Goal: Task Accomplishment & Management: Manage account settings

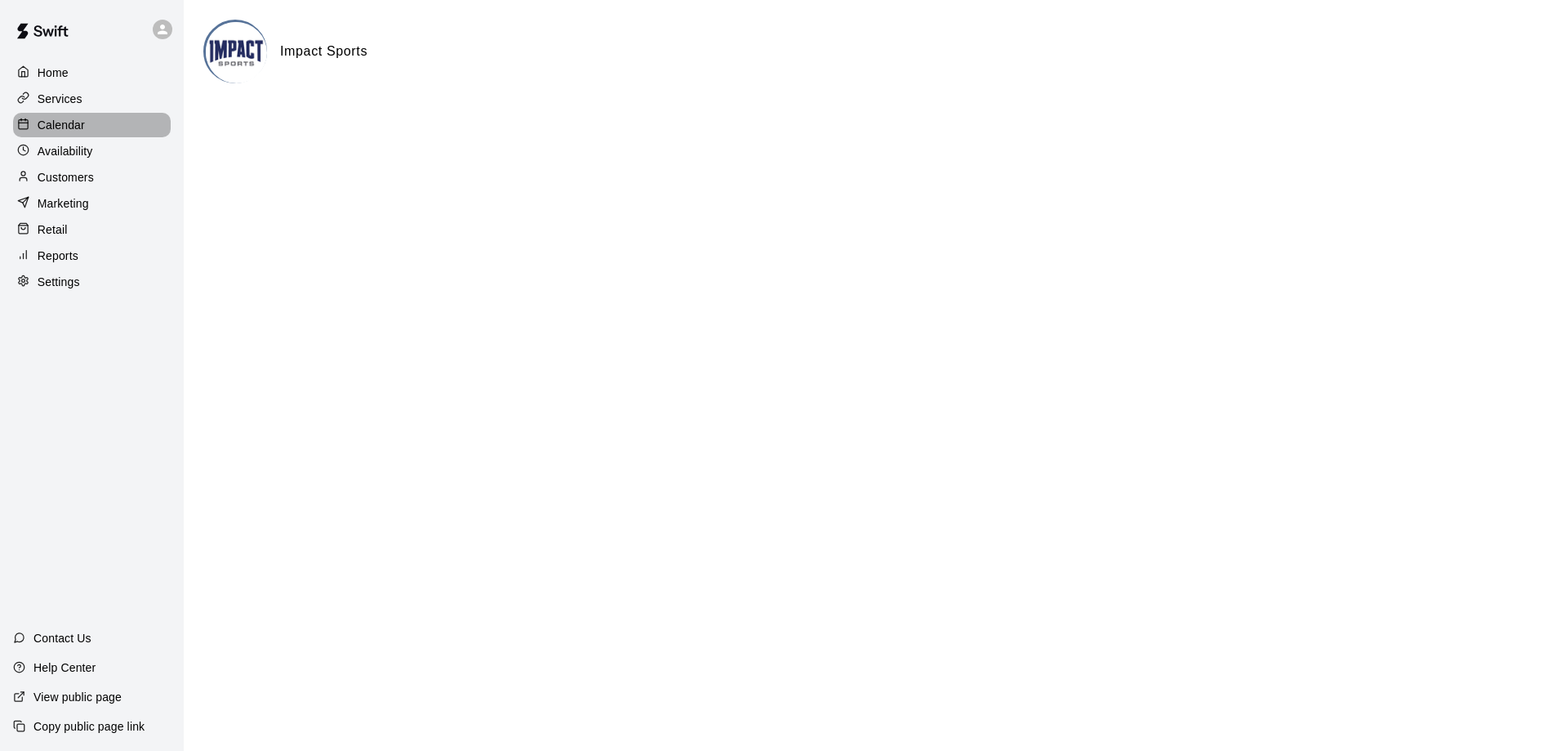
click at [70, 124] on p "Calendar" at bounding box center [60, 126] width 47 height 17
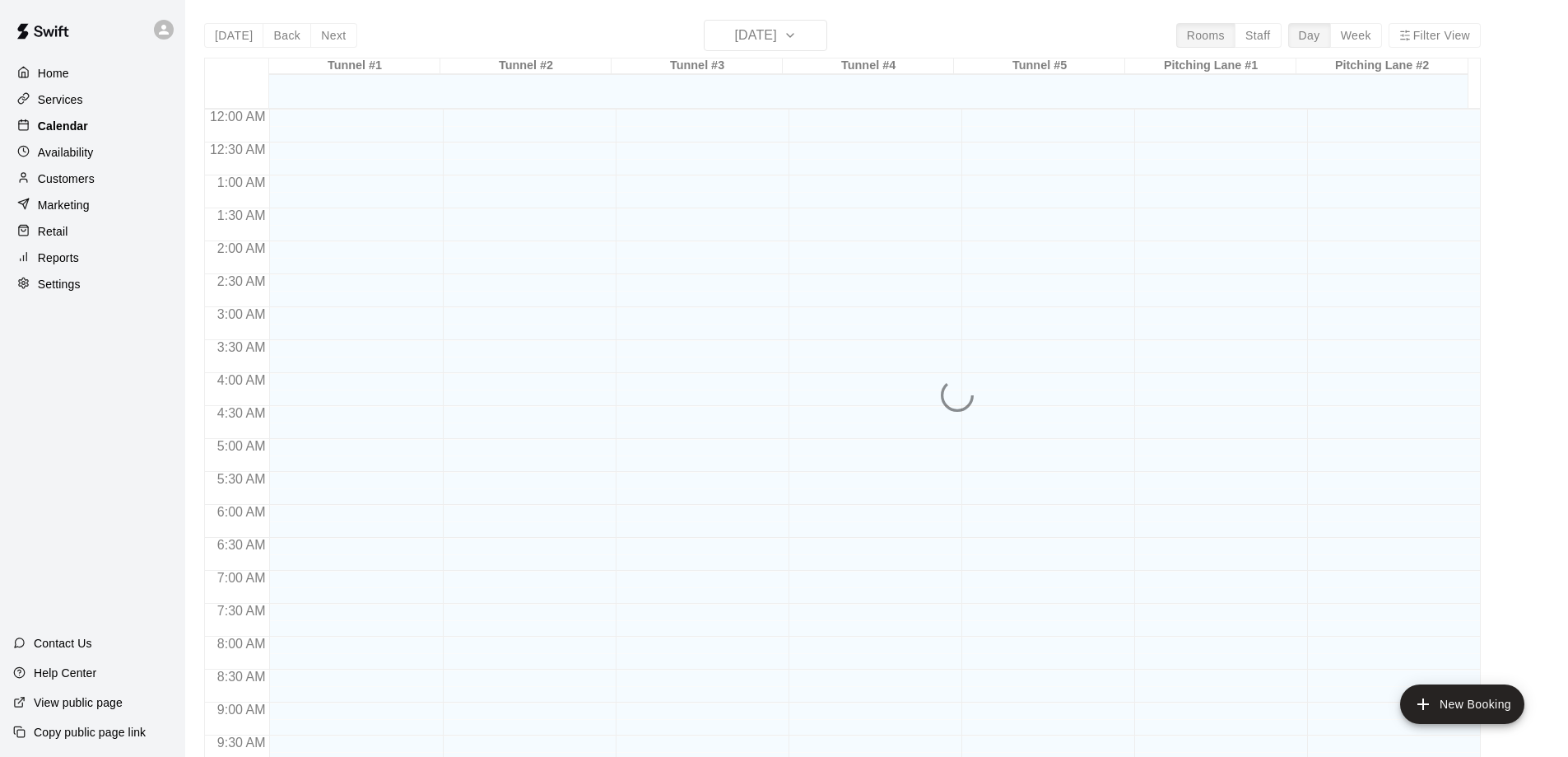
scroll to position [780, 0]
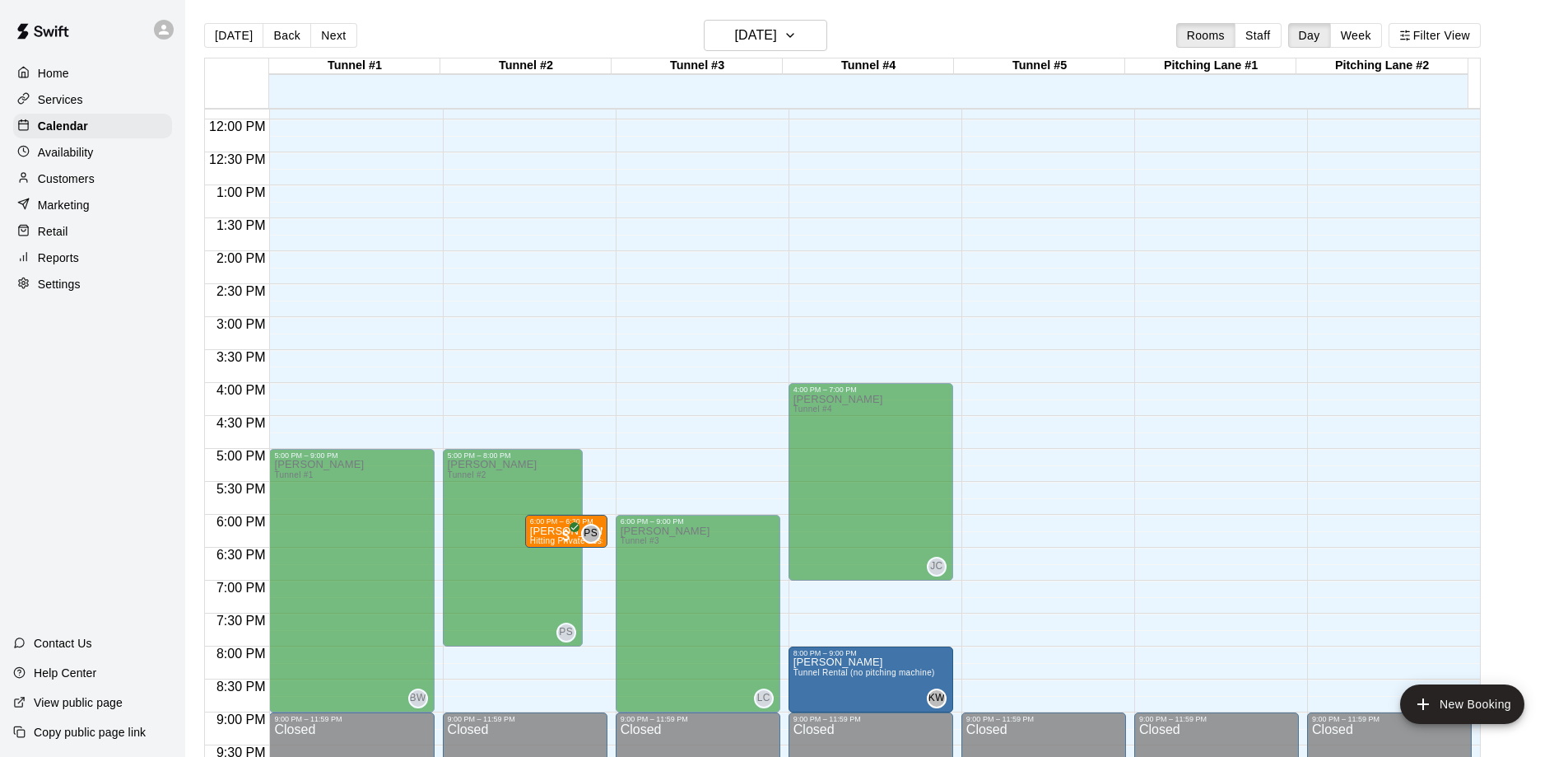
click at [84, 158] on p "Availability" at bounding box center [66, 153] width 56 height 17
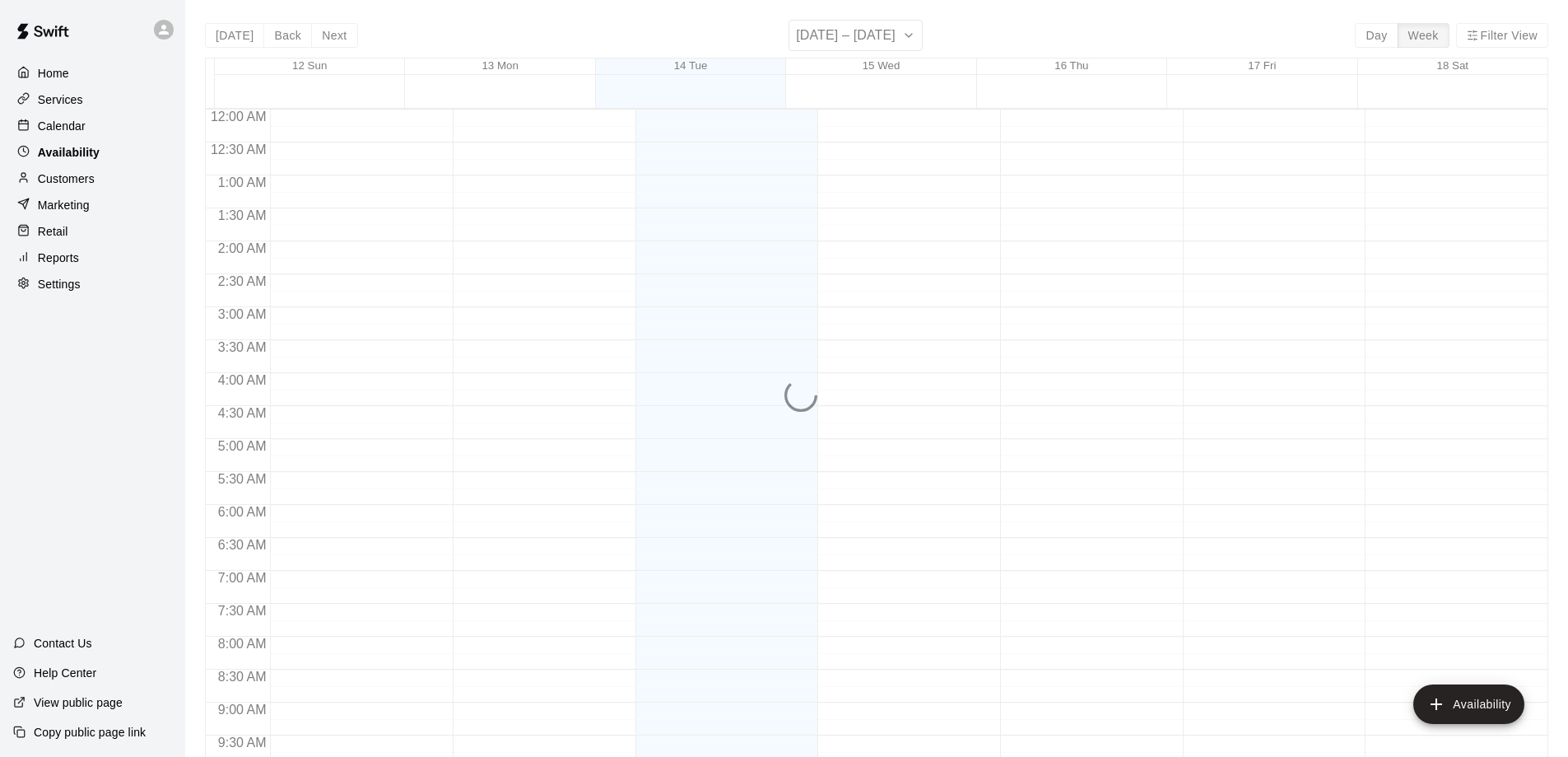
scroll to position [780, 0]
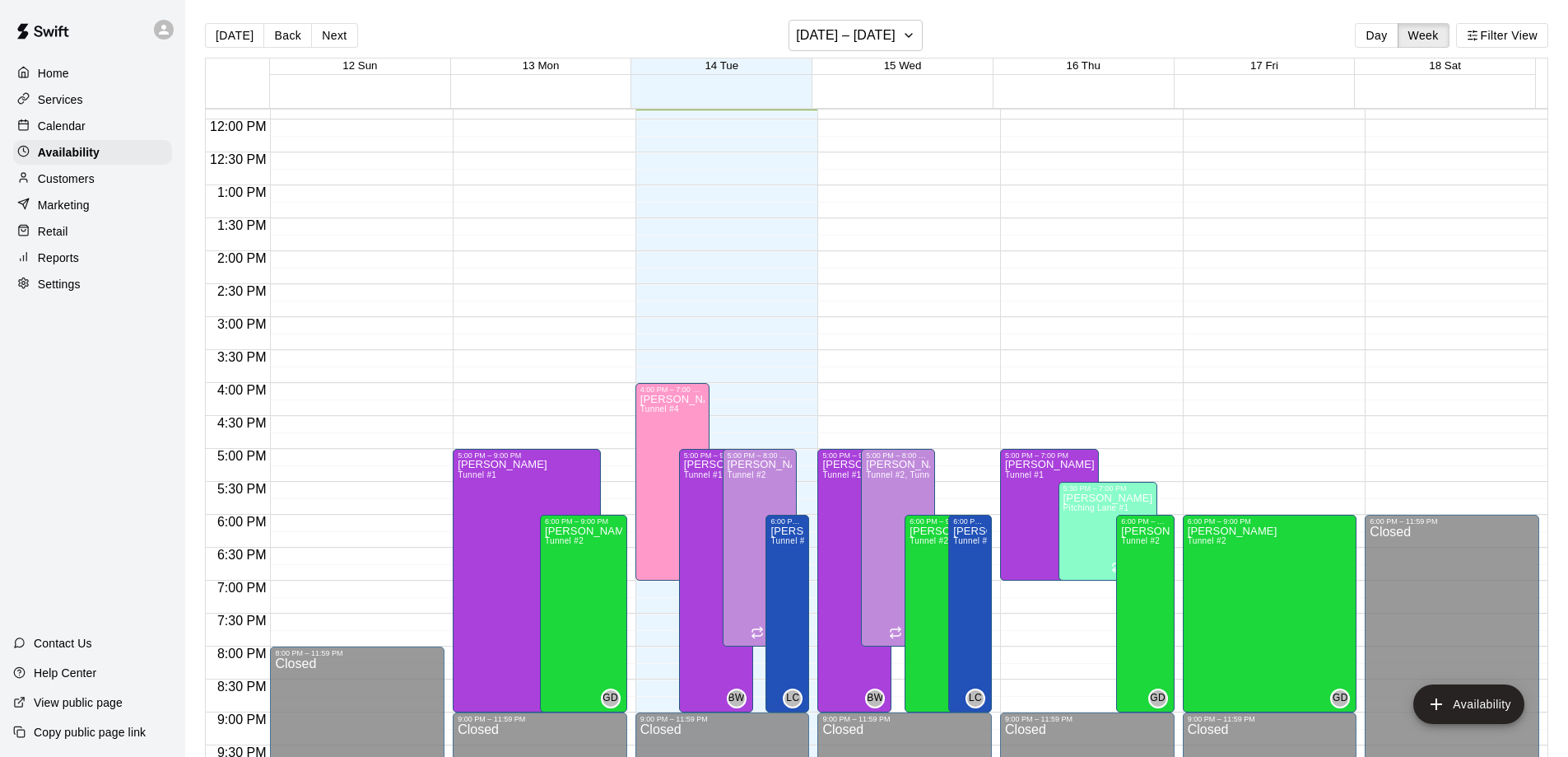
click at [68, 128] on p "Calendar" at bounding box center [61, 127] width 48 height 17
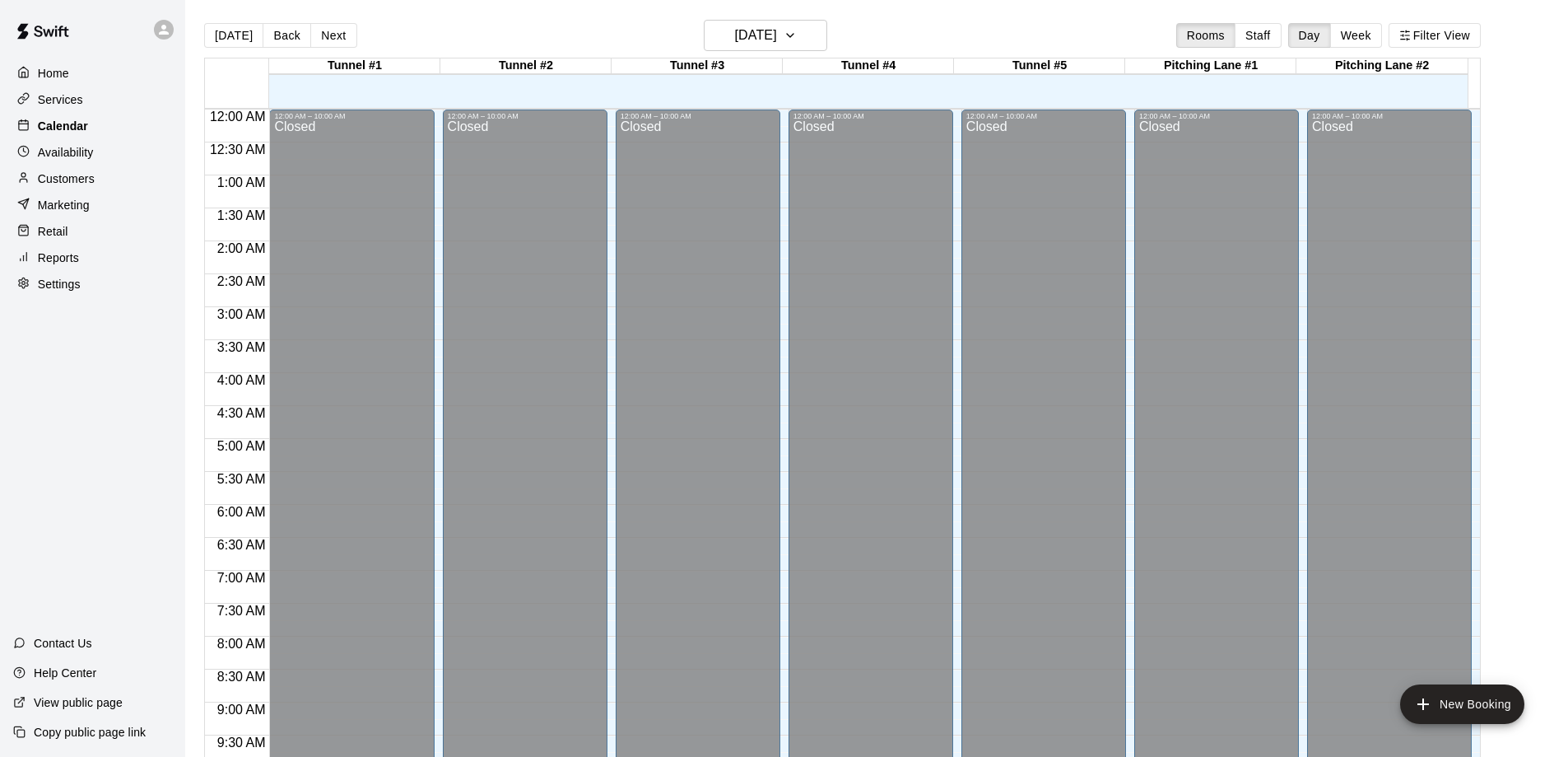
scroll to position [780, 0]
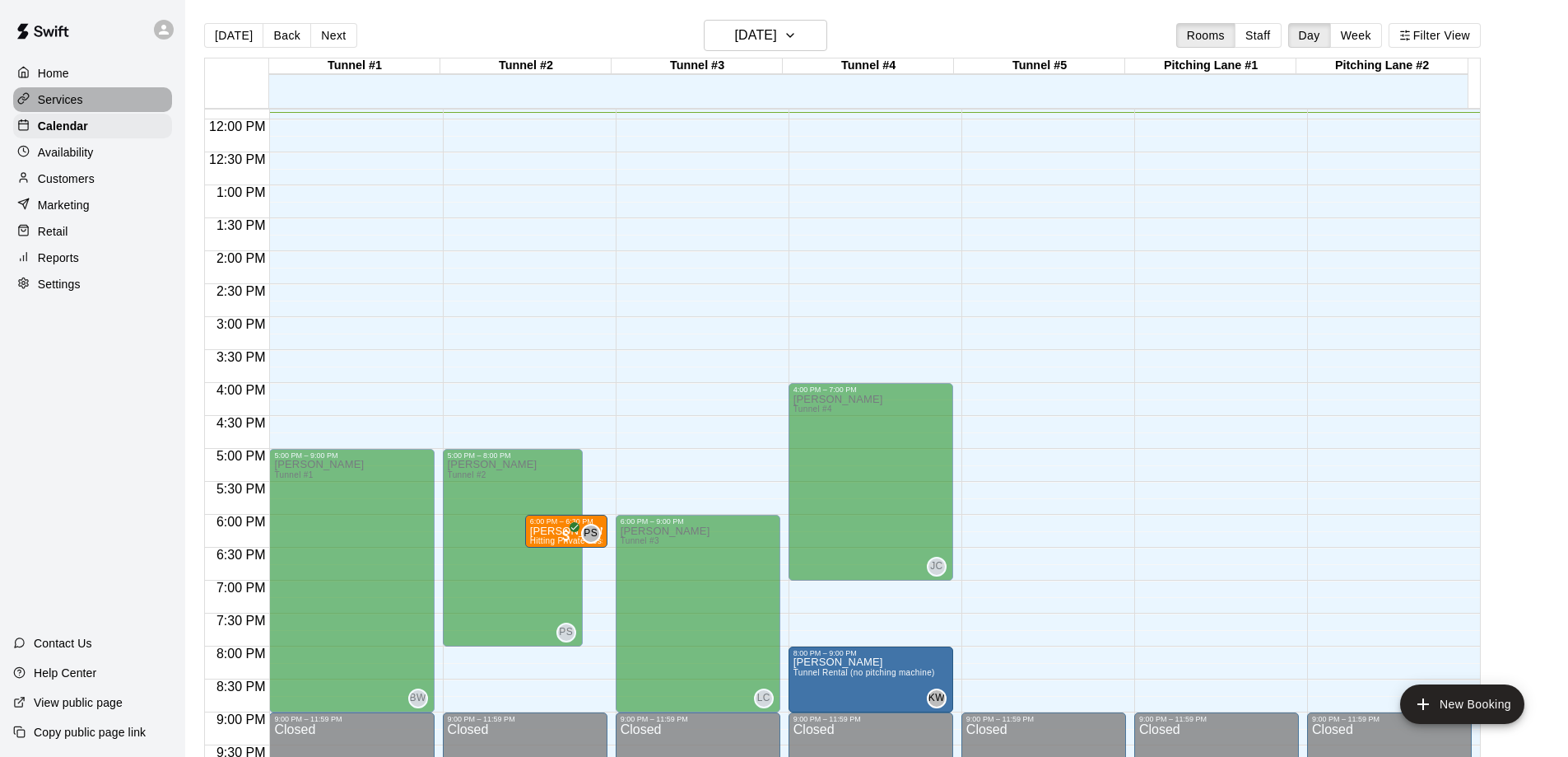
click at [70, 95] on p "Services" at bounding box center [60, 99] width 45 height 17
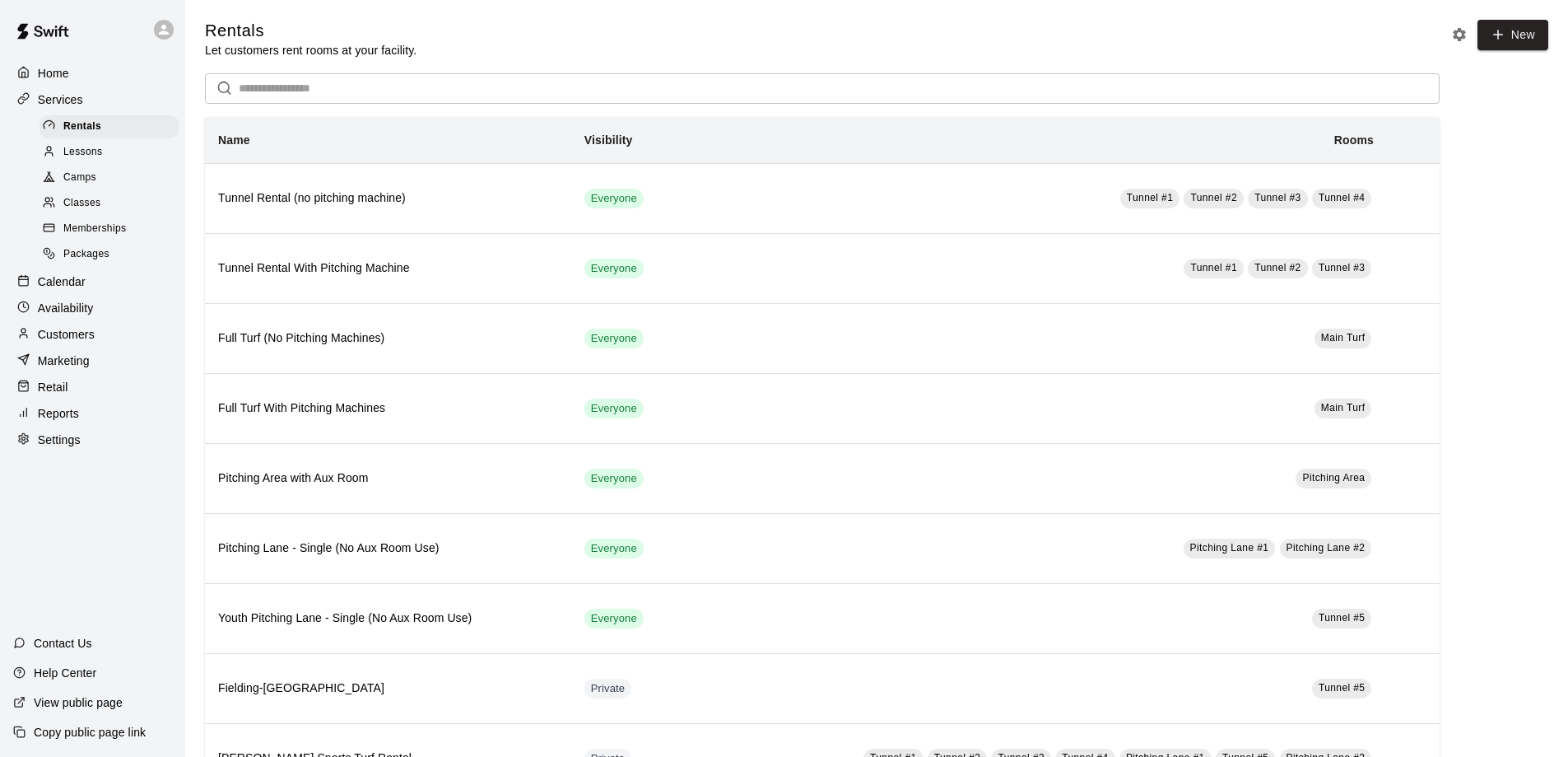
click at [95, 155] on span "Lessons" at bounding box center [83, 153] width 39 height 17
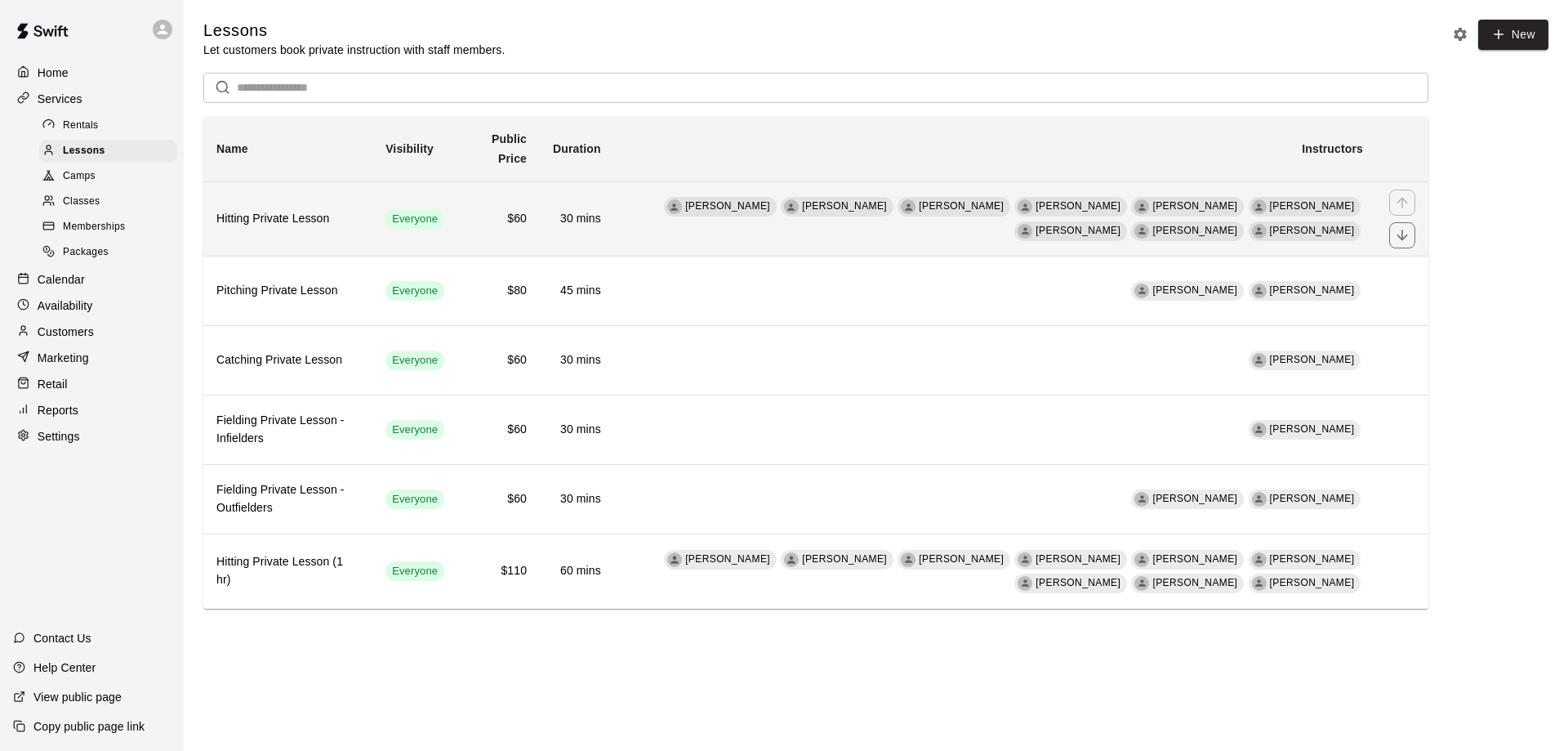
click at [309, 226] on h6 "Hitting Private Lesson" at bounding box center [288, 219] width 143 height 18
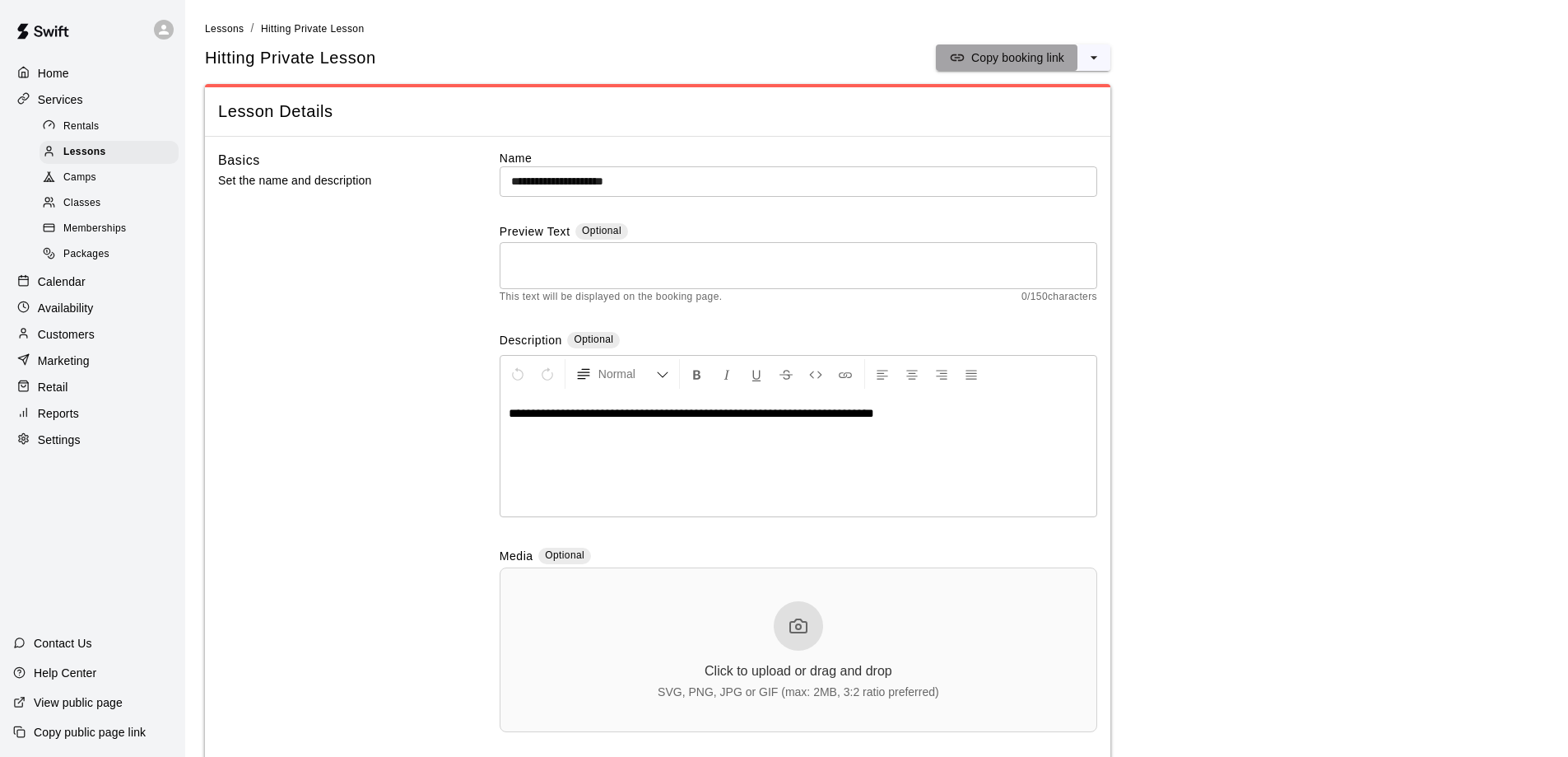
click at [1049, 53] on p "Copy booking link" at bounding box center [1018, 58] width 93 height 17
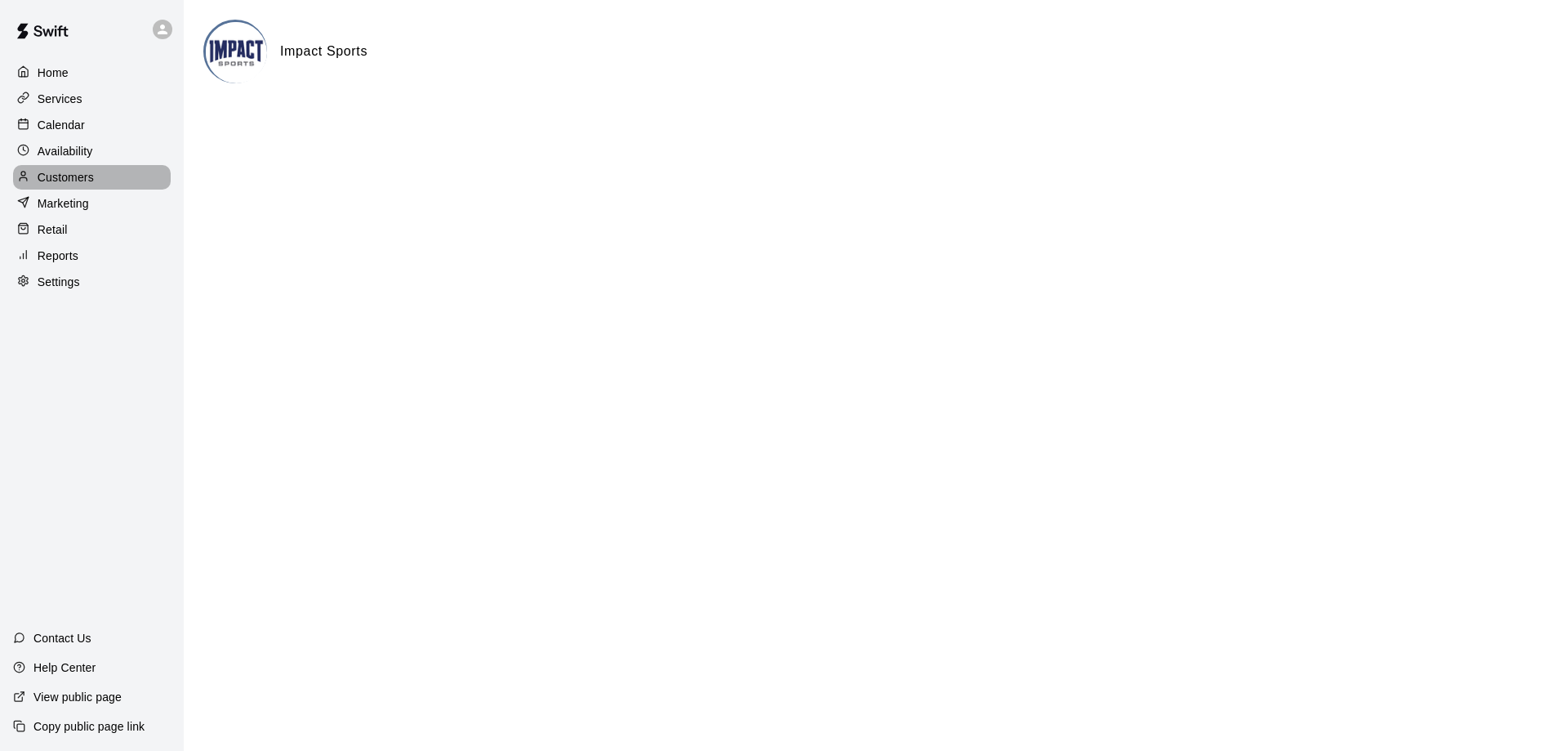
click at [81, 179] on p "Customers" at bounding box center [65, 178] width 57 height 17
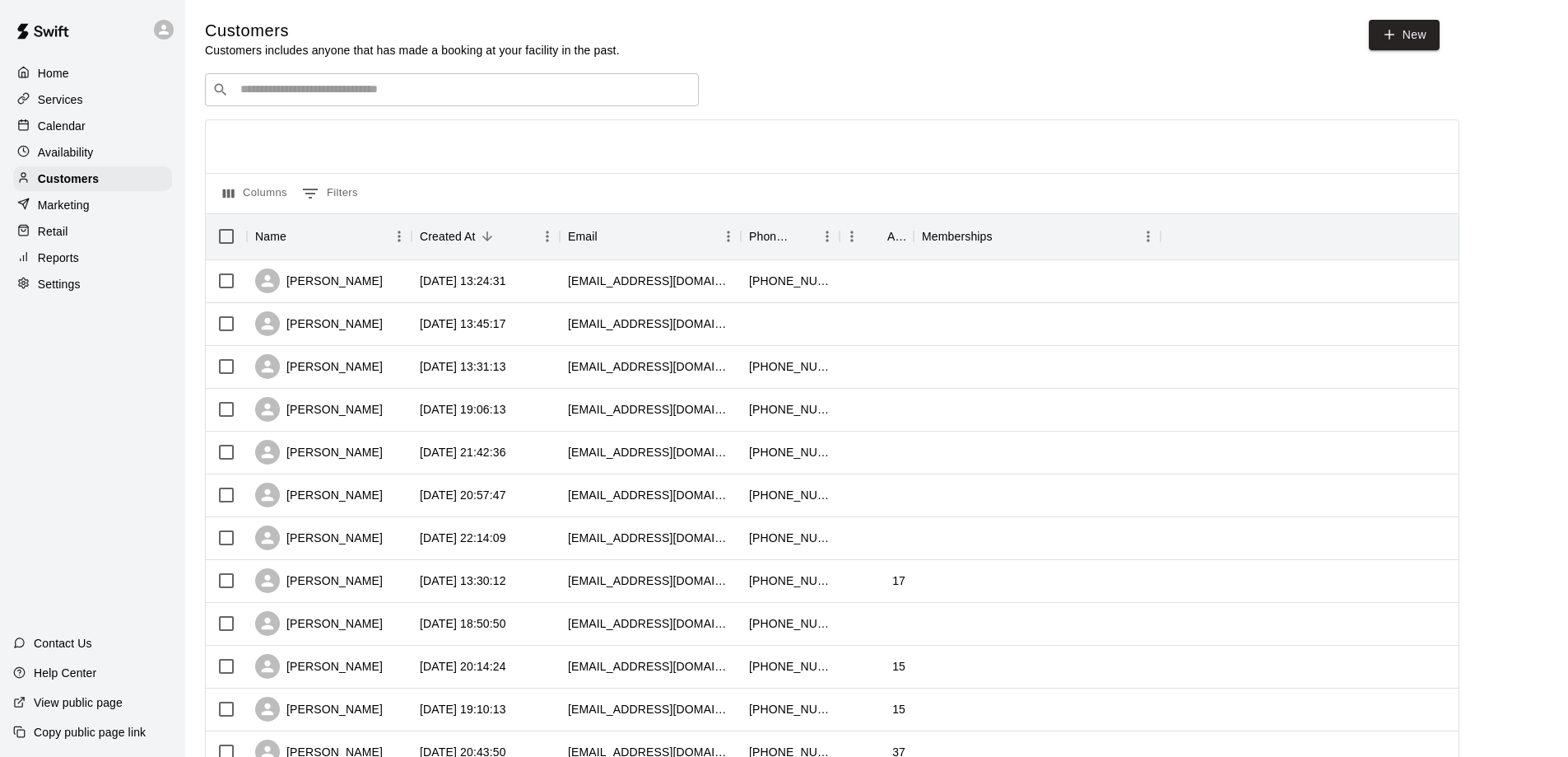
click at [266, 95] on input "Search customers by name or email" at bounding box center [463, 90] width 456 height 17
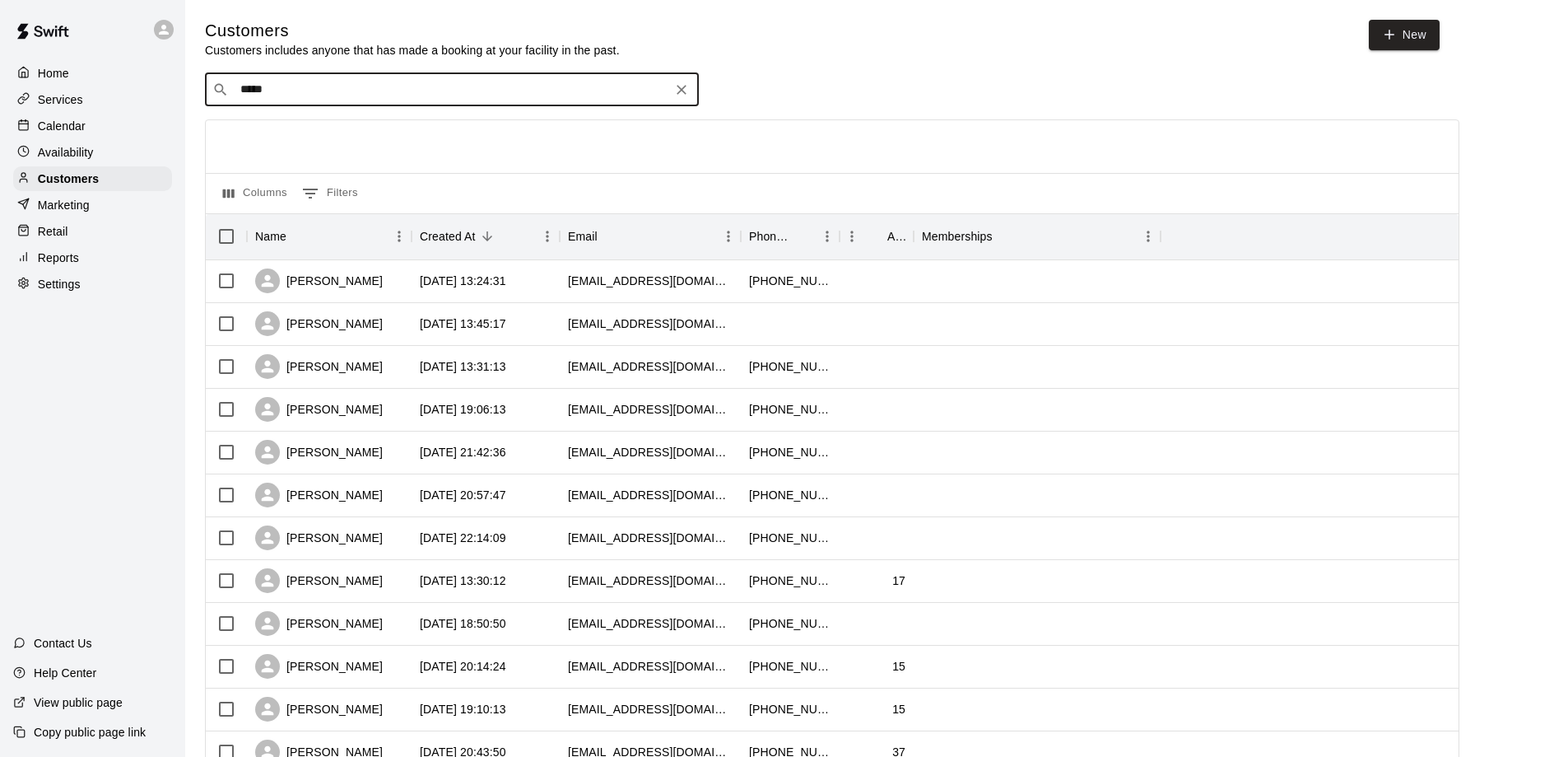
type input "******"
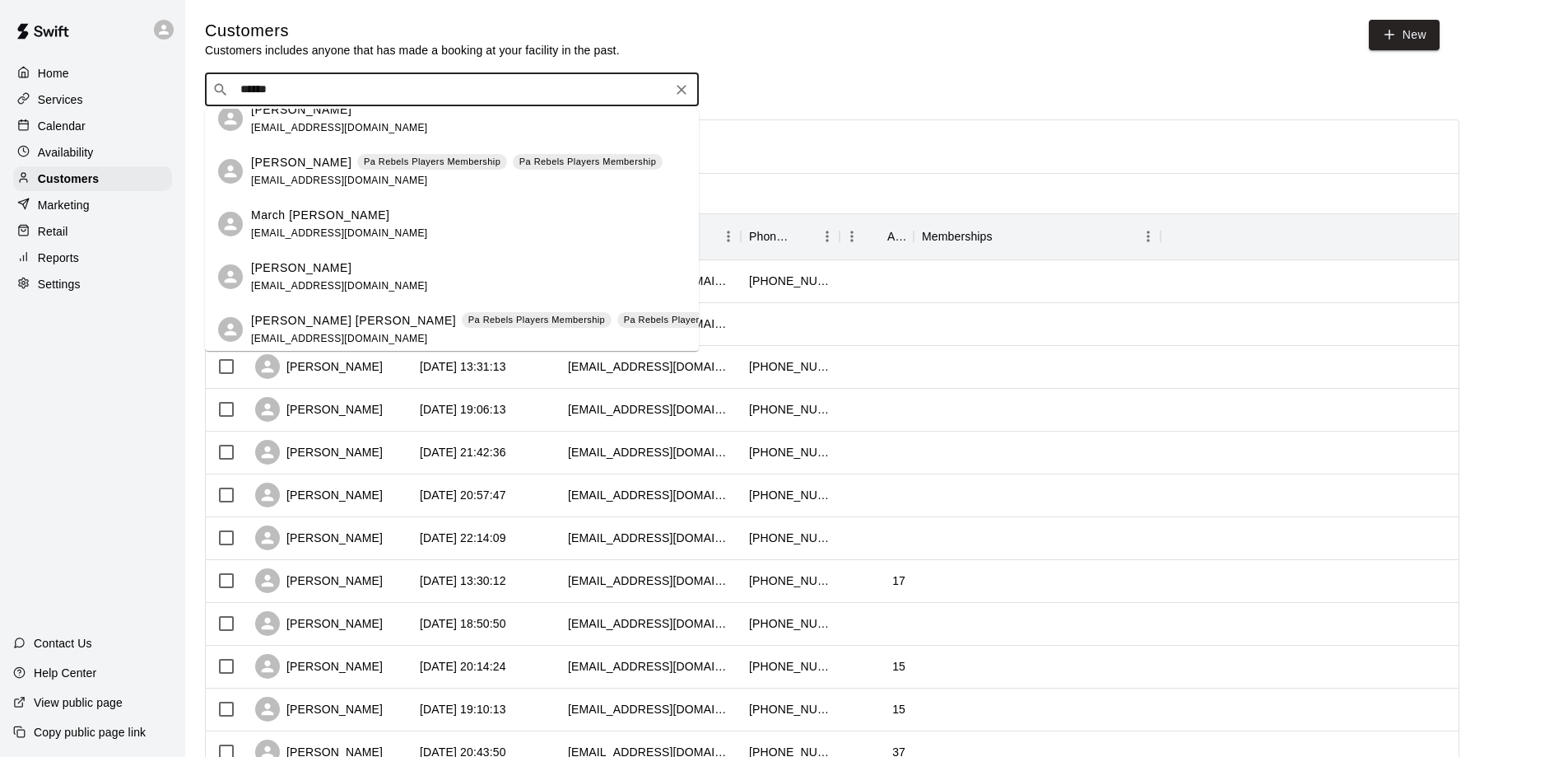
scroll to position [22, 0]
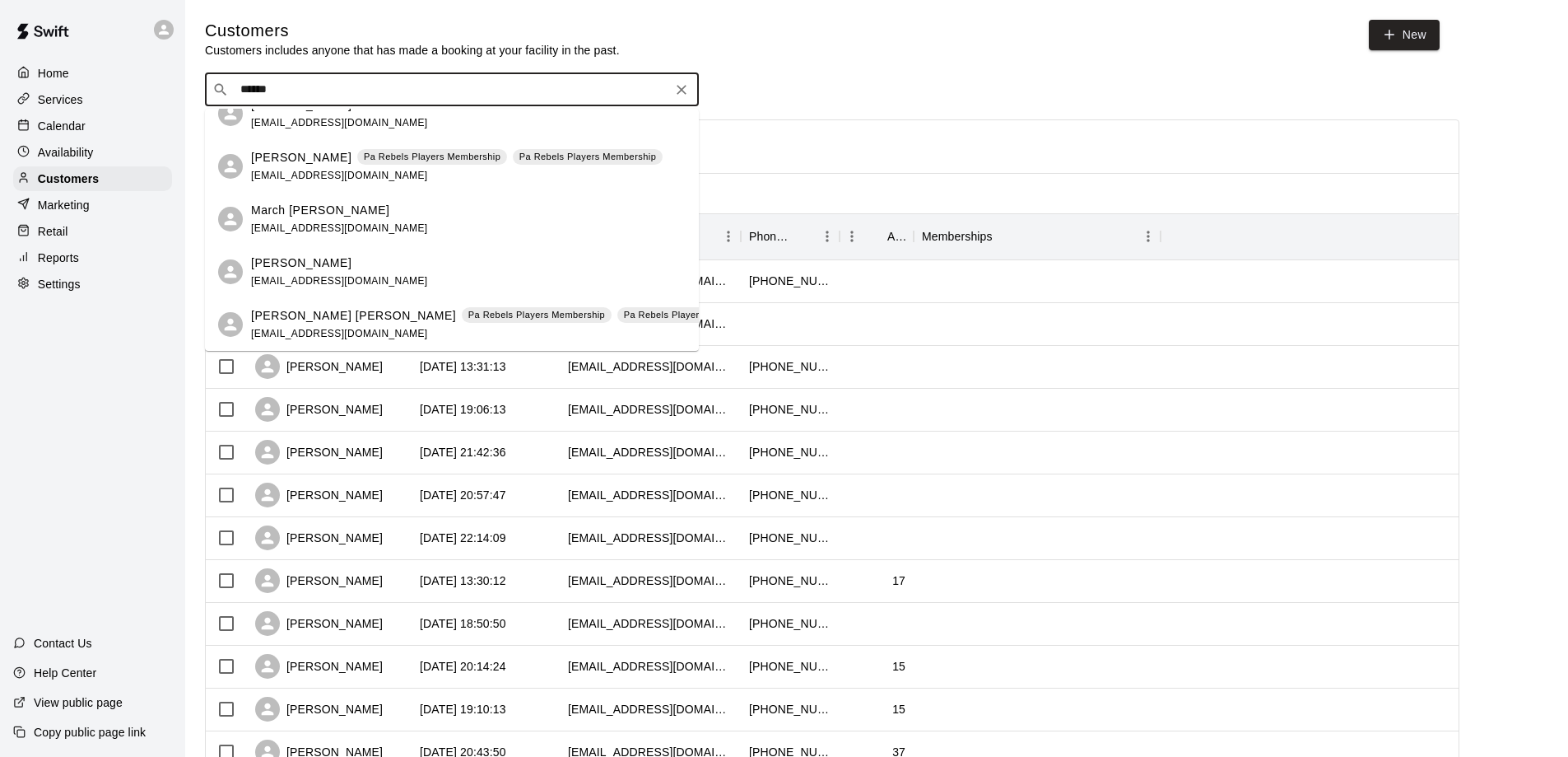
click at [280, 317] on p "[PERSON_NAME] [PERSON_NAME]" at bounding box center [354, 315] width 205 height 17
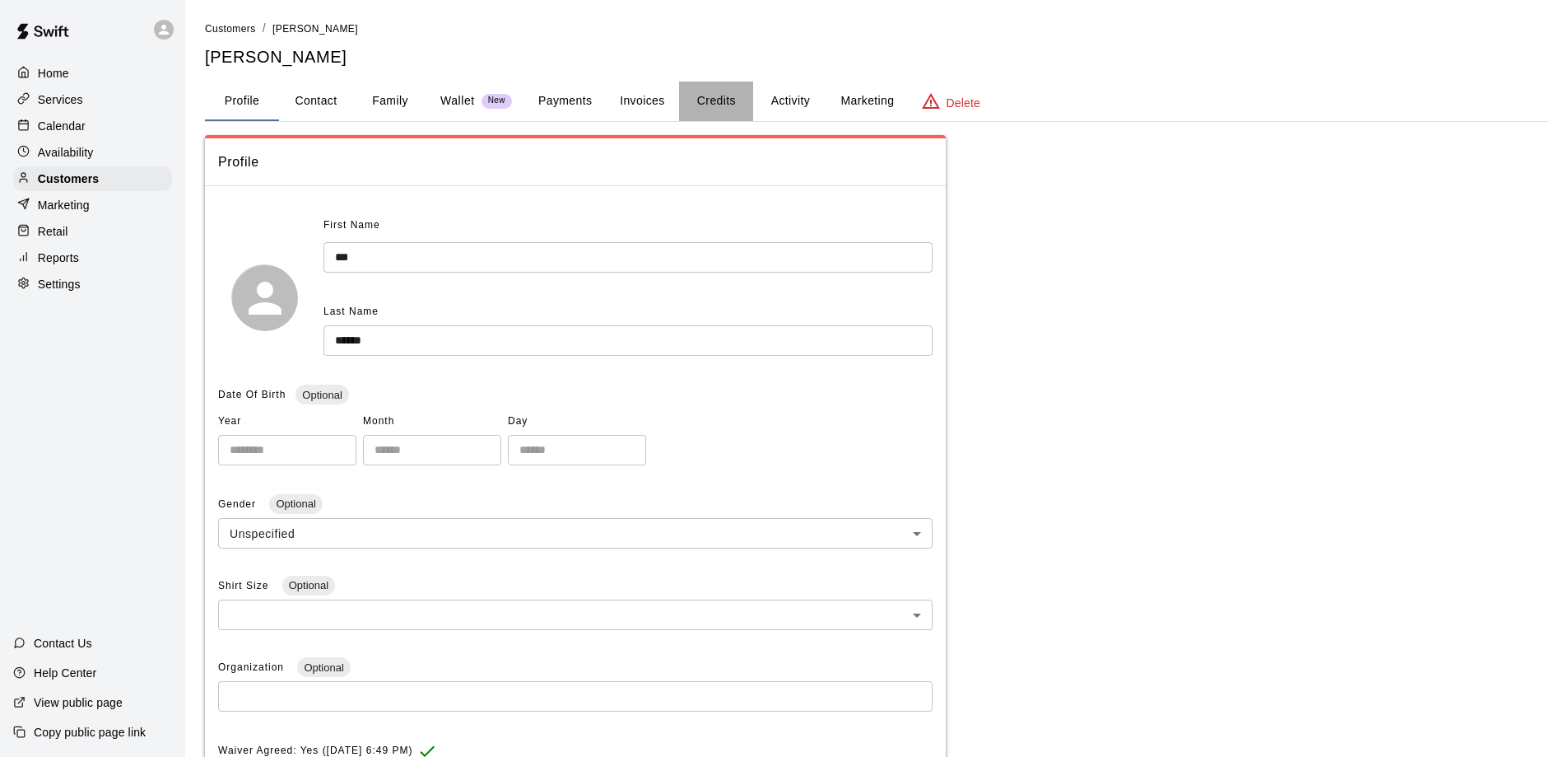
click at [731, 99] on button "Credits" at bounding box center [716, 101] width 74 height 39
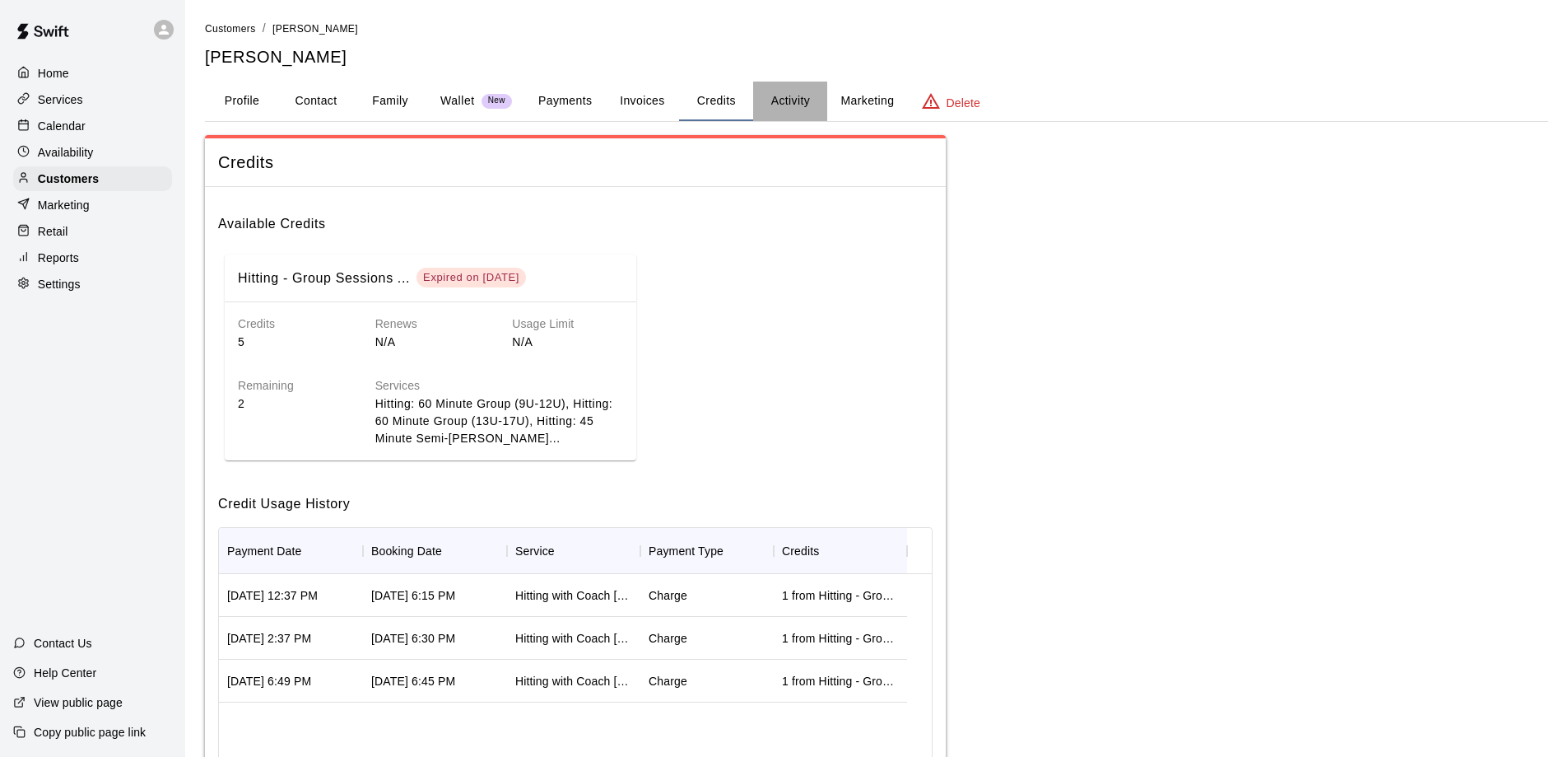
click at [788, 98] on button "Activity" at bounding box center [790, 101] width 74 height 39
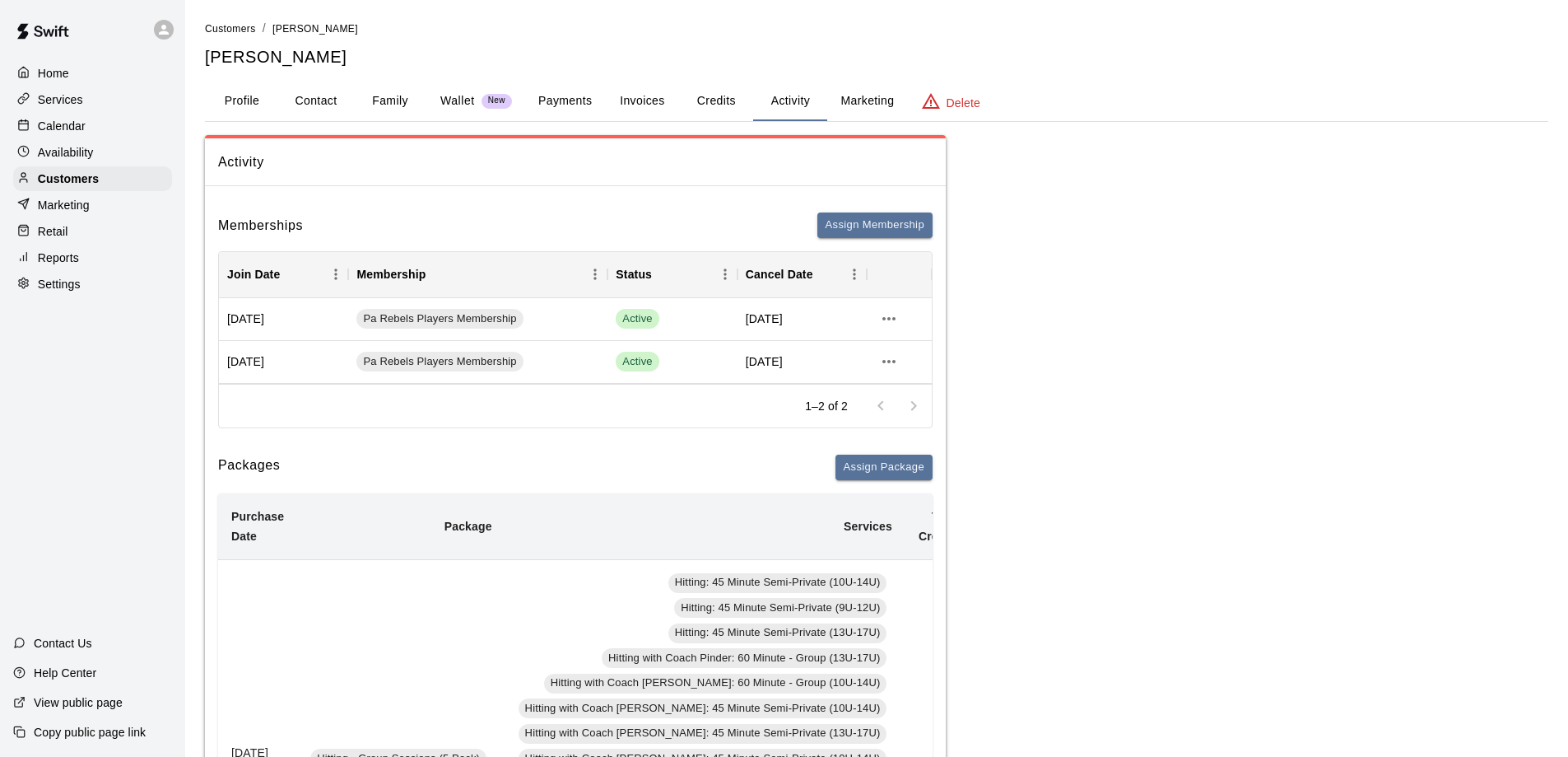
click at [716, 98] on button "Credits" at bounding box center [716, 101] width 74 height 39
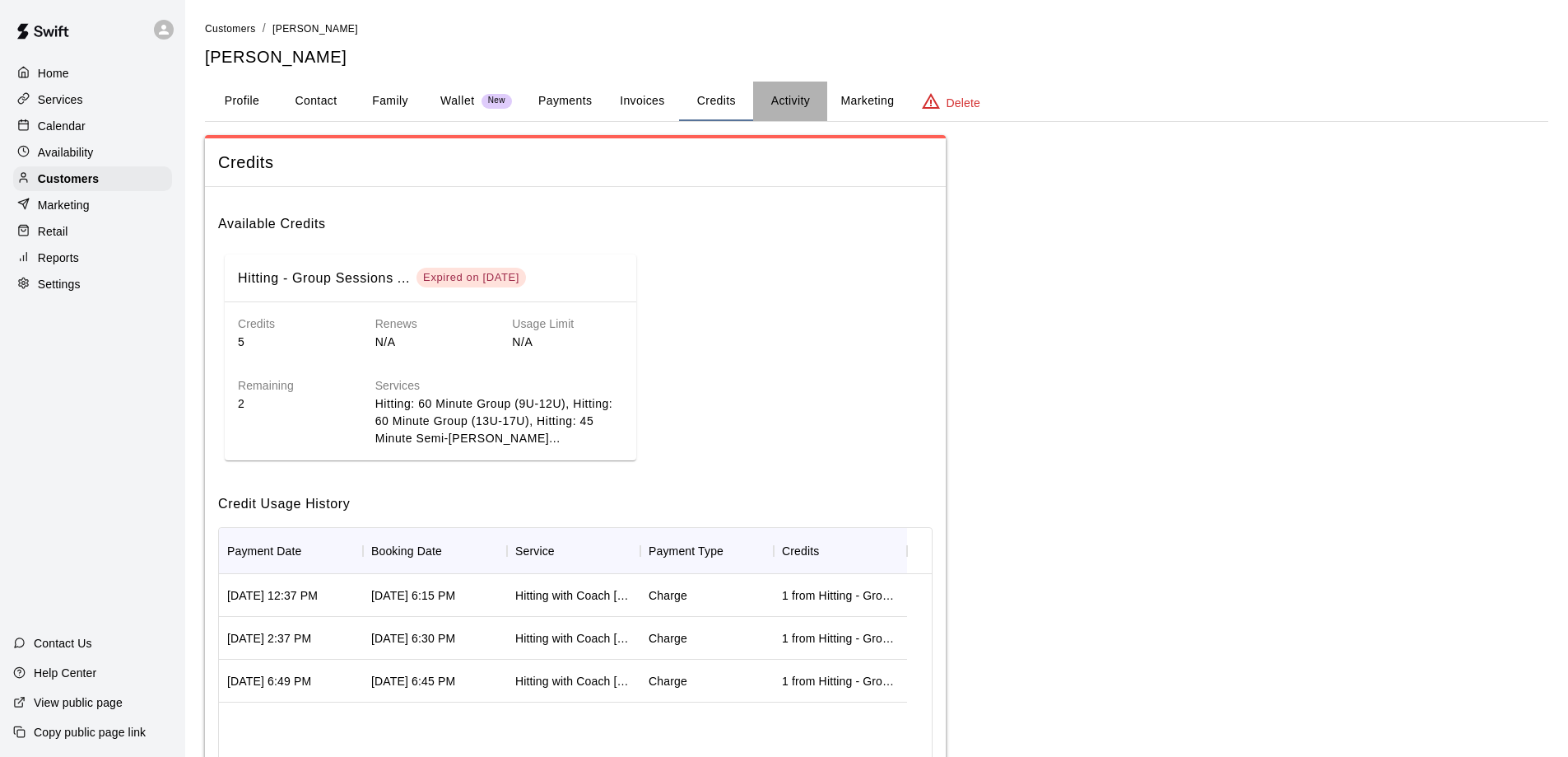
click at [793, 100] on button "Activity" at bounding box center [790, 101] width 74 height 39
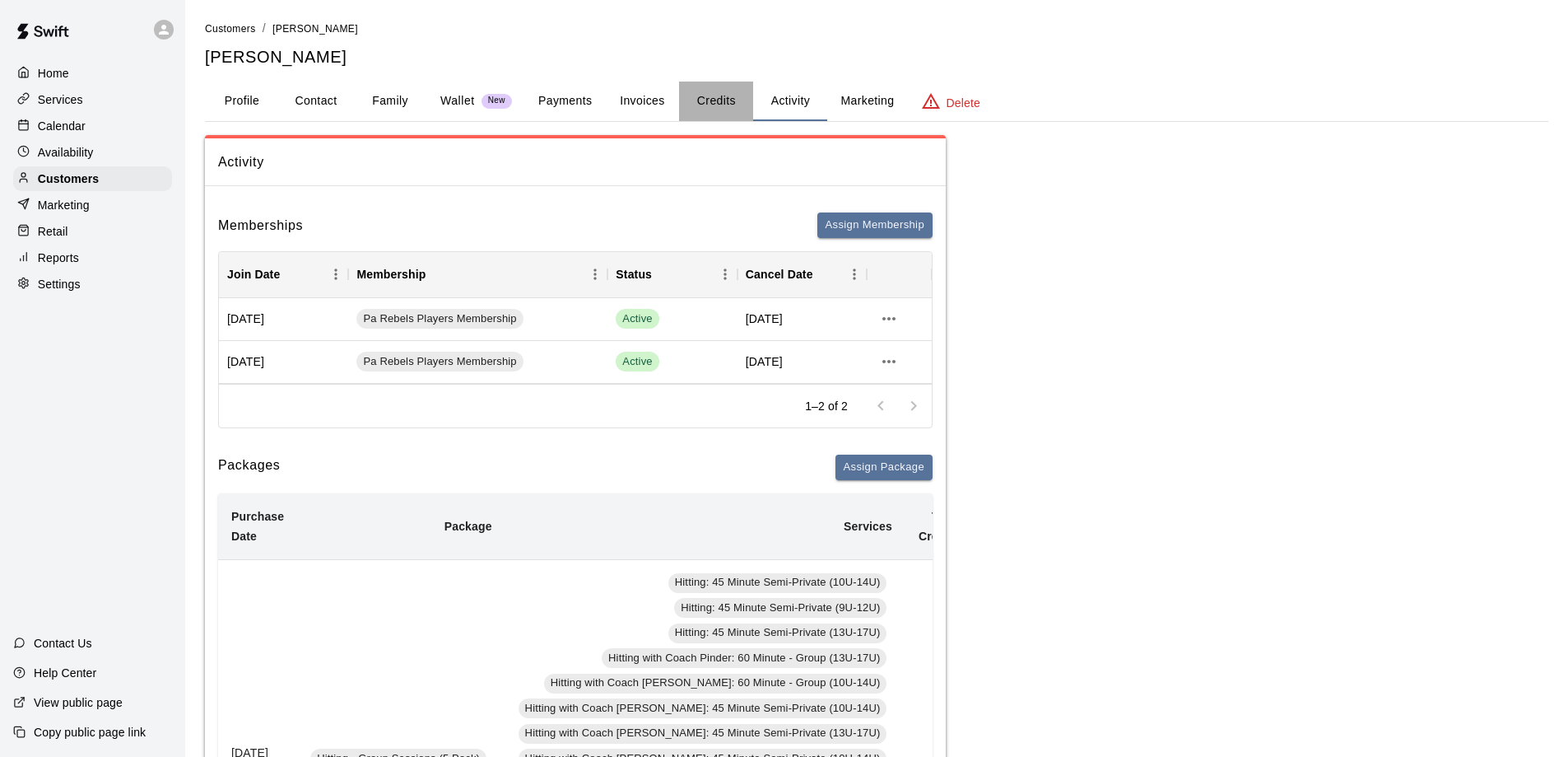
click at [720, 98] on button "Credits" at bounding box center [716, 101] width 74 height 39
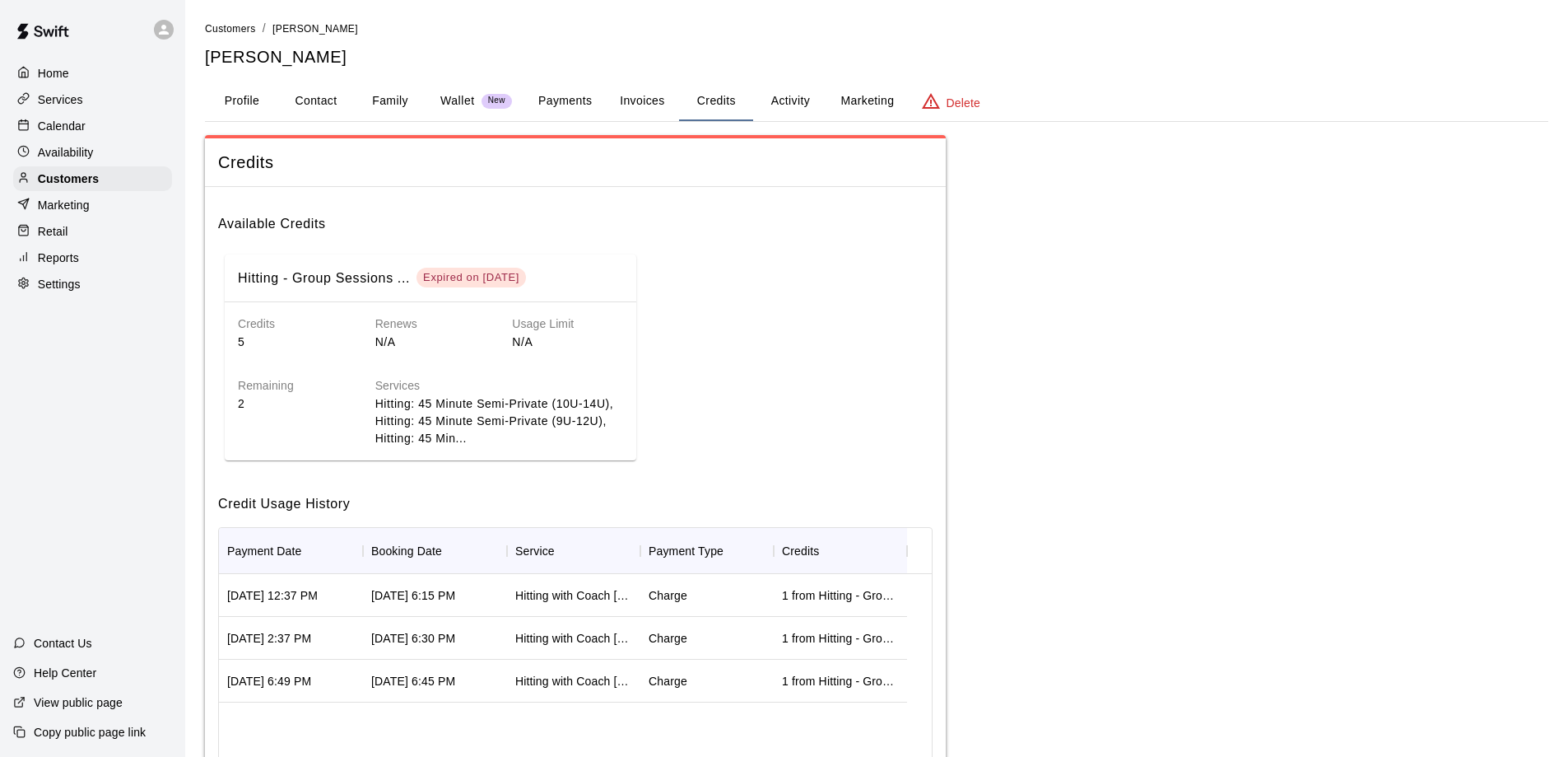
click at [300, 369] on div "Remaining 2" at bounding box center [280, 399] width 138 height 97
click at [438, 282] on div "Expired on [DATE]" at bounding box center [471, 277] width 97 height 14
click at [364, 282] on h6 "Hitting - Group Sessions ..." at bounding box center [324, 278] width 172 height 22
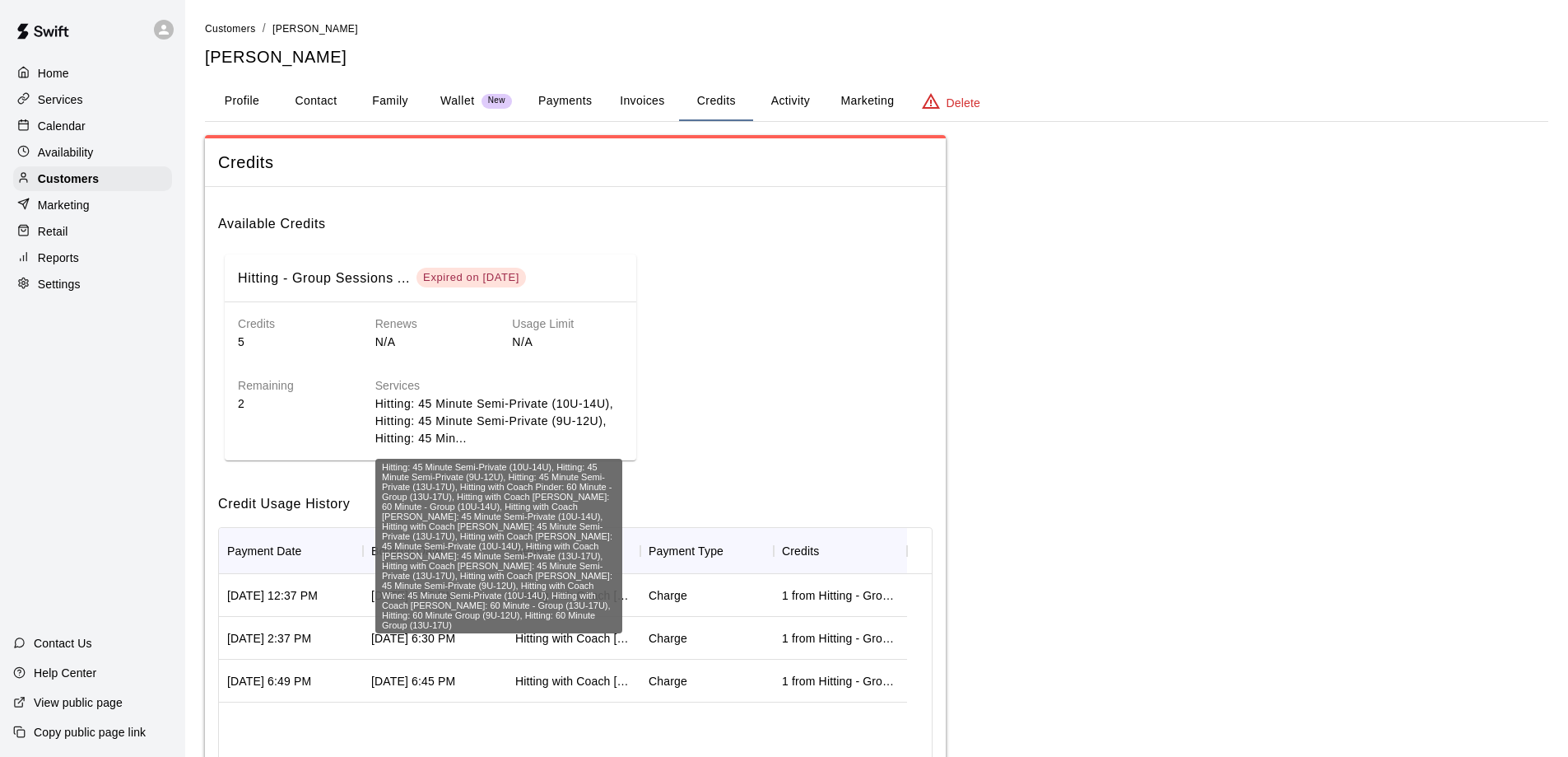
click at [400, 413] on p "Hitting: 45 Minute Semi-Private (10U-14U), Hitting: 45 Minute Semi-Private (9U-…" at bounding box center [499, 420] width 248 height 52
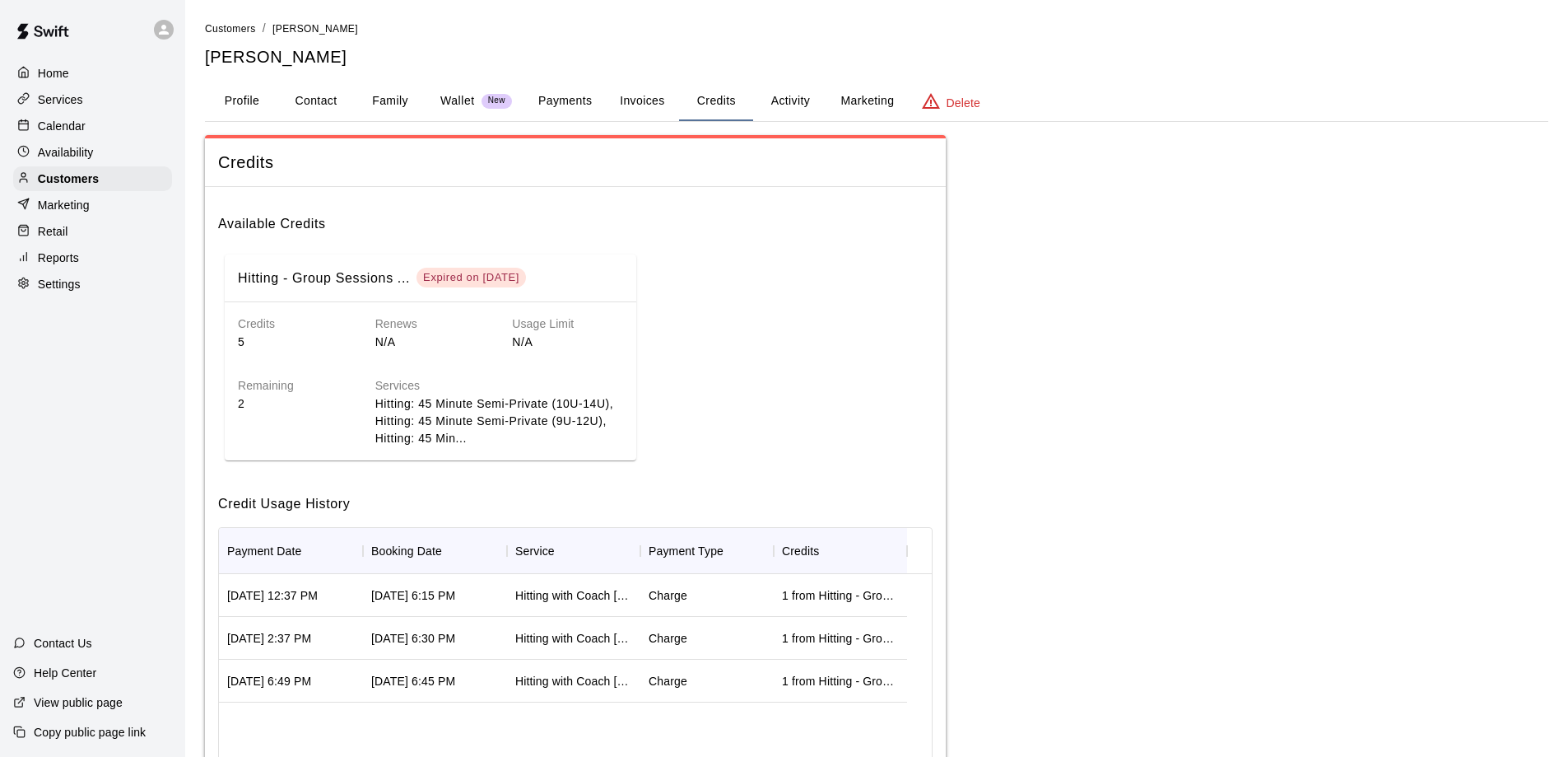
click at [792, 382] on div "Hitting - Group Sessions ... Expired on [DATE] Credits 5 Renews N/A Usage Limit…" at bounding box center [576, 357] width 715 height 220
click at [793, 100] on button "Activity" at bounding box center [790, 101] width 74 height 39
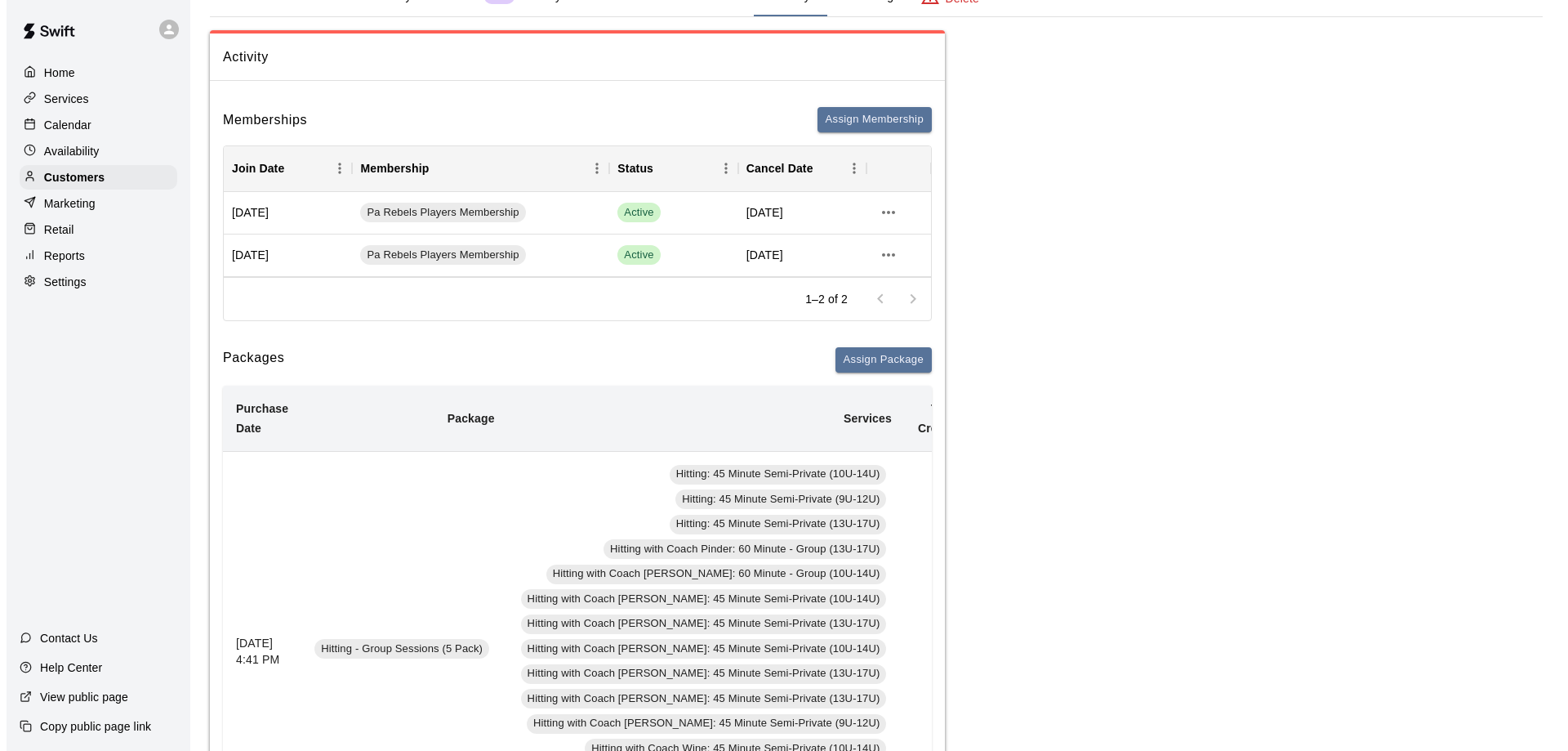
scroll to position [82, 0]
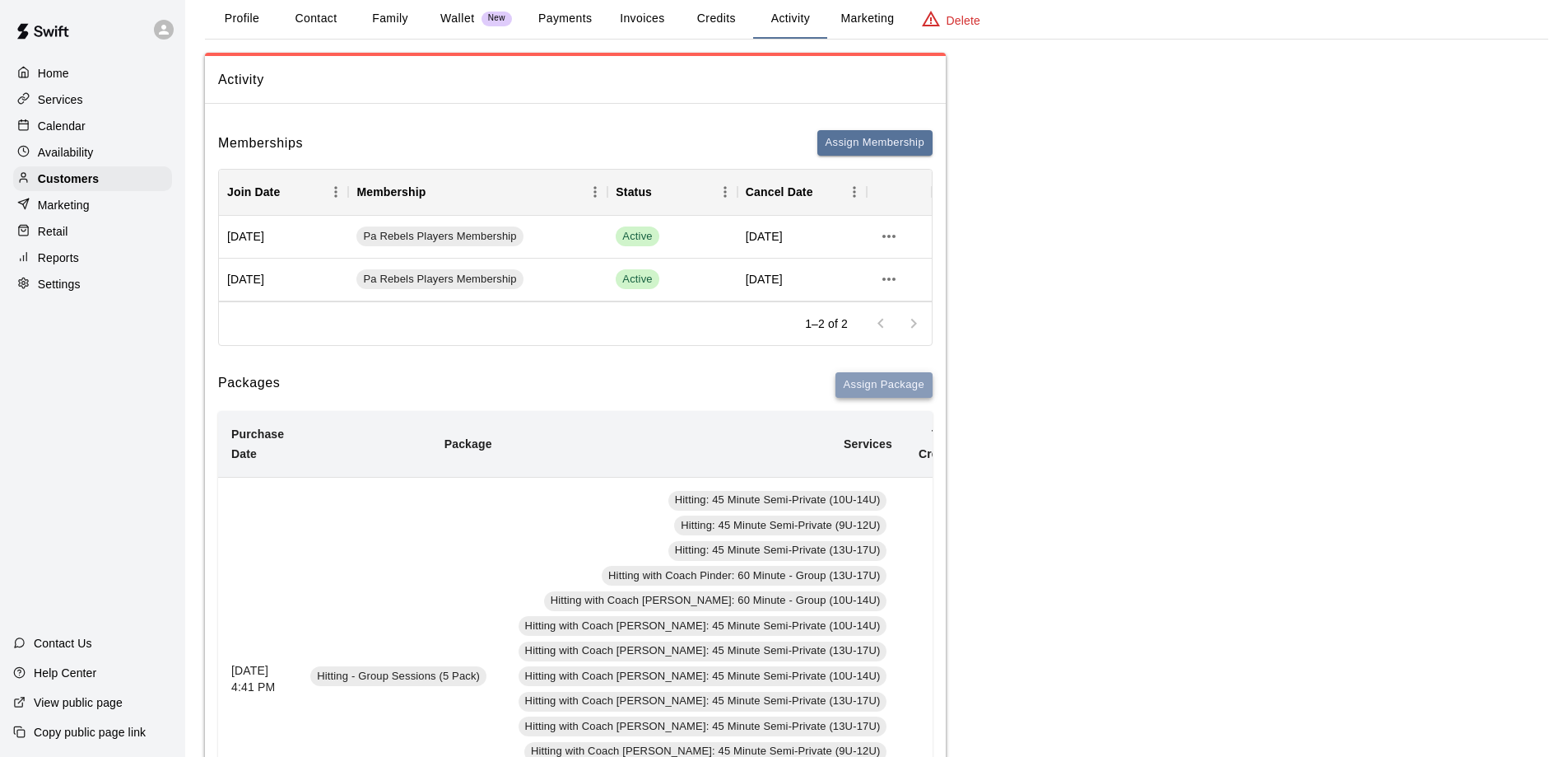
click at [881, 390] on button "Assign Package" at bounding box center [884, 385] width 98 height 25
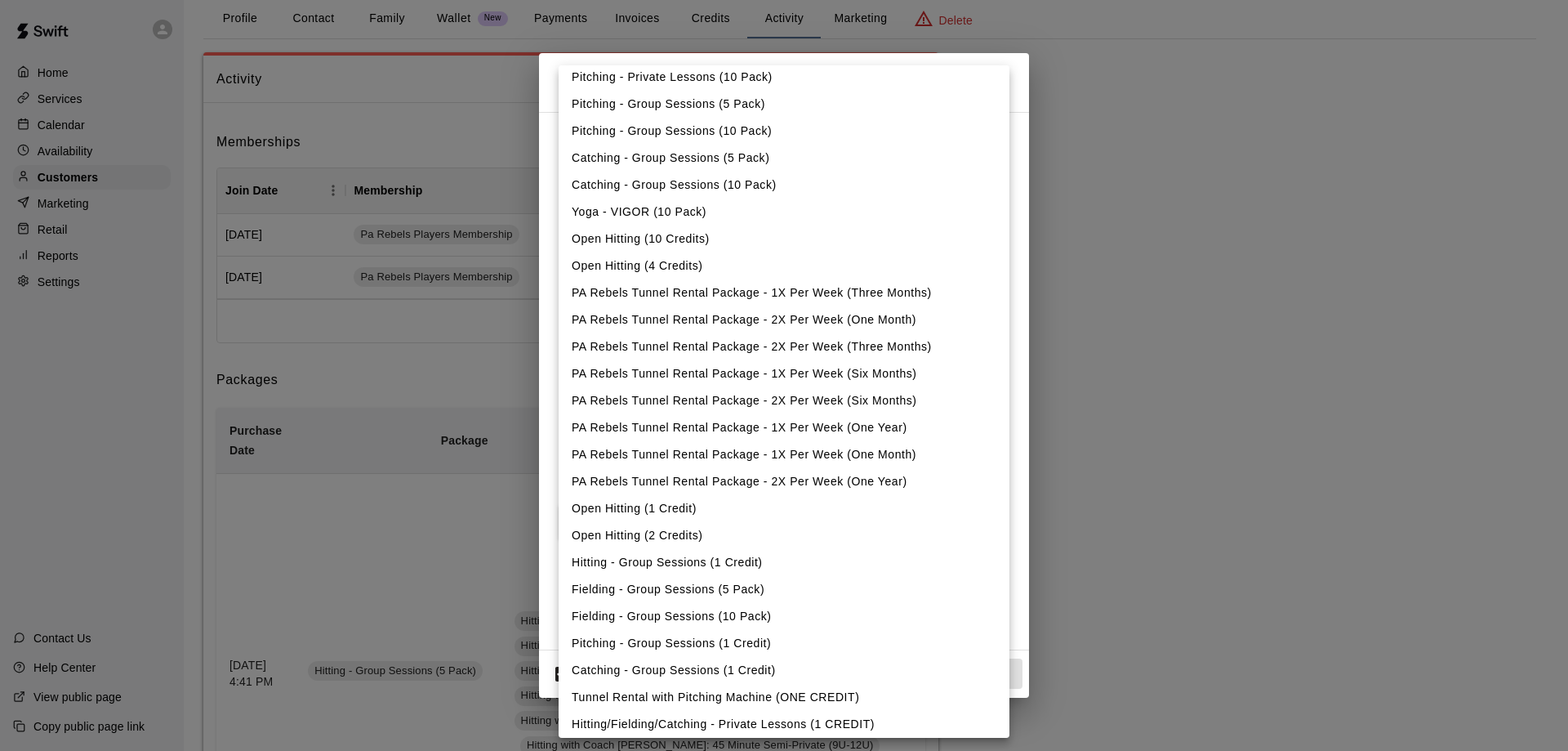
scroll to position [150, 0]
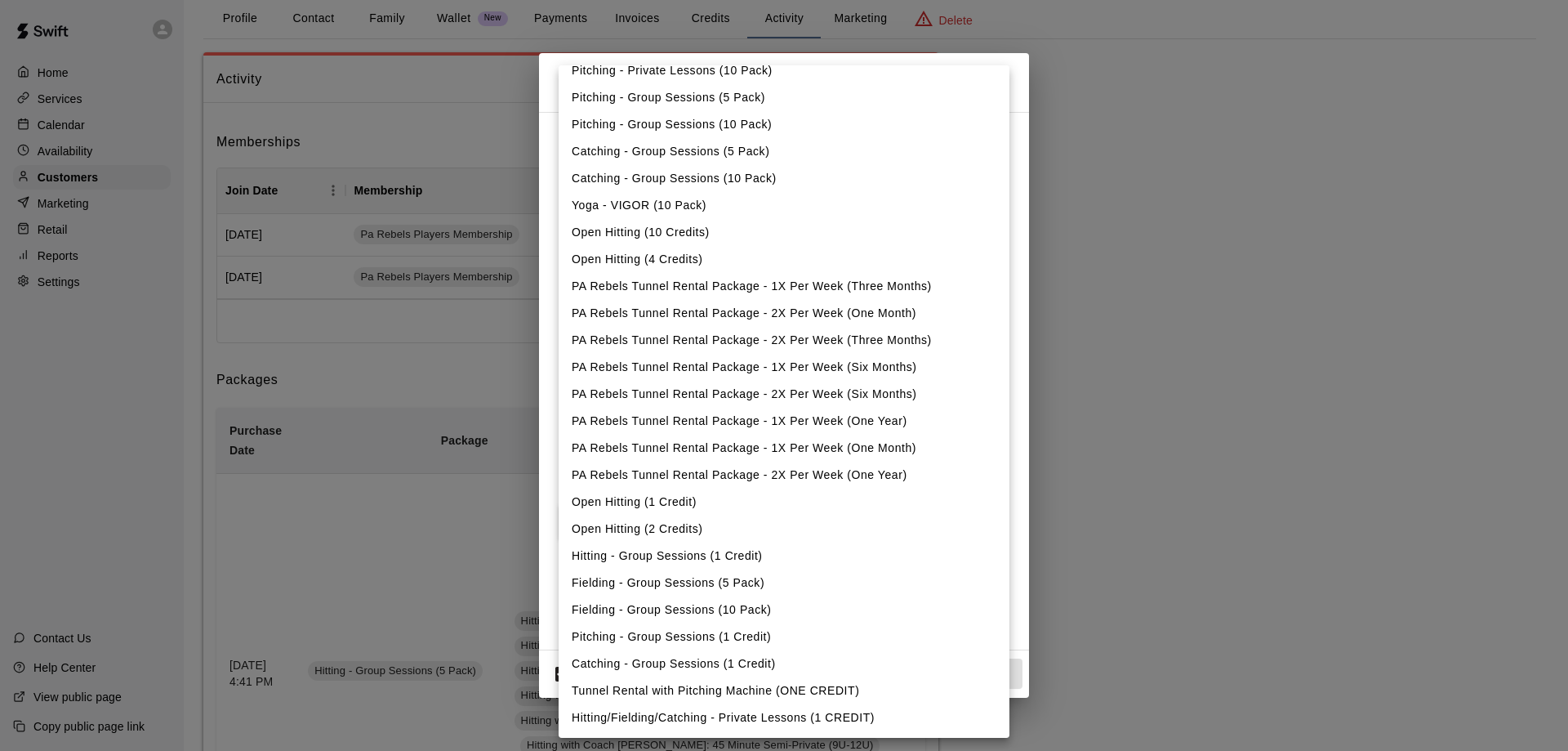
click at [752, 554] on li "Hitting - Group Sessions (1 Credit)" at bounding box center [784, 556] width 451 height 27
type input "**********"
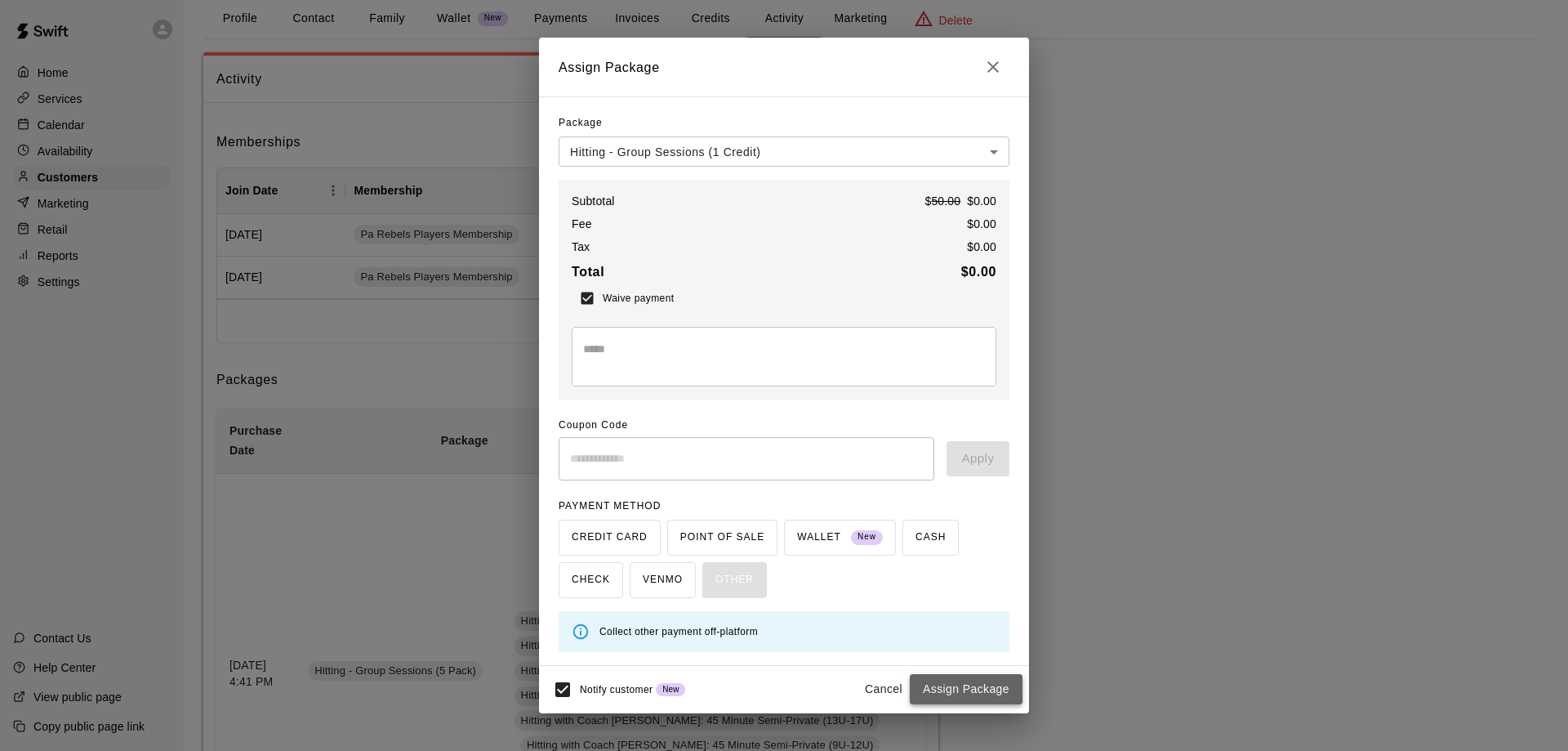
click at [966, 693] on button "Assign Package" at bounding box center [965, 689] width 113 height 30
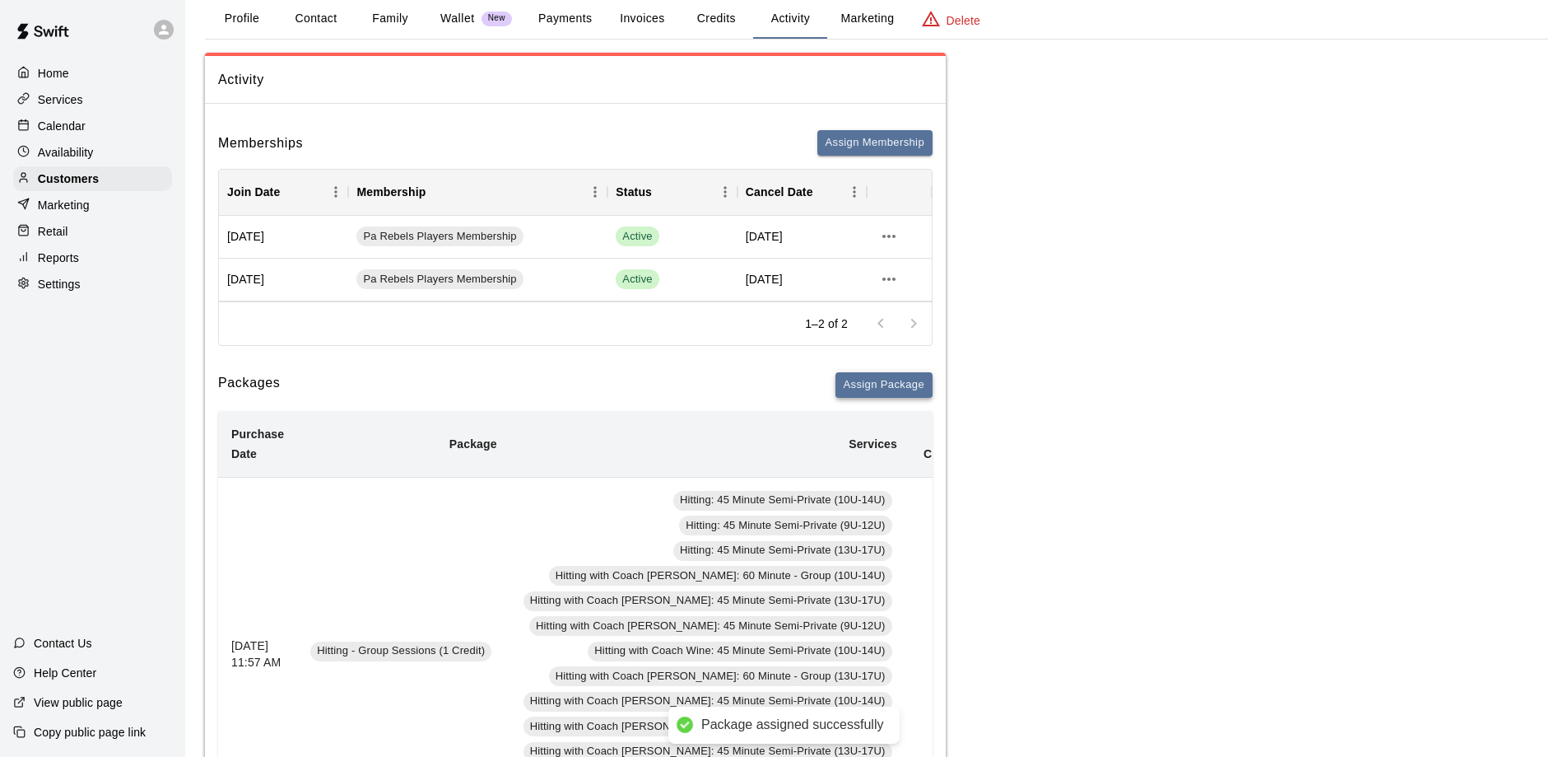
click at [878, 385] on button "Assign Package" at bounding box center [884, 385] width 98 height 25
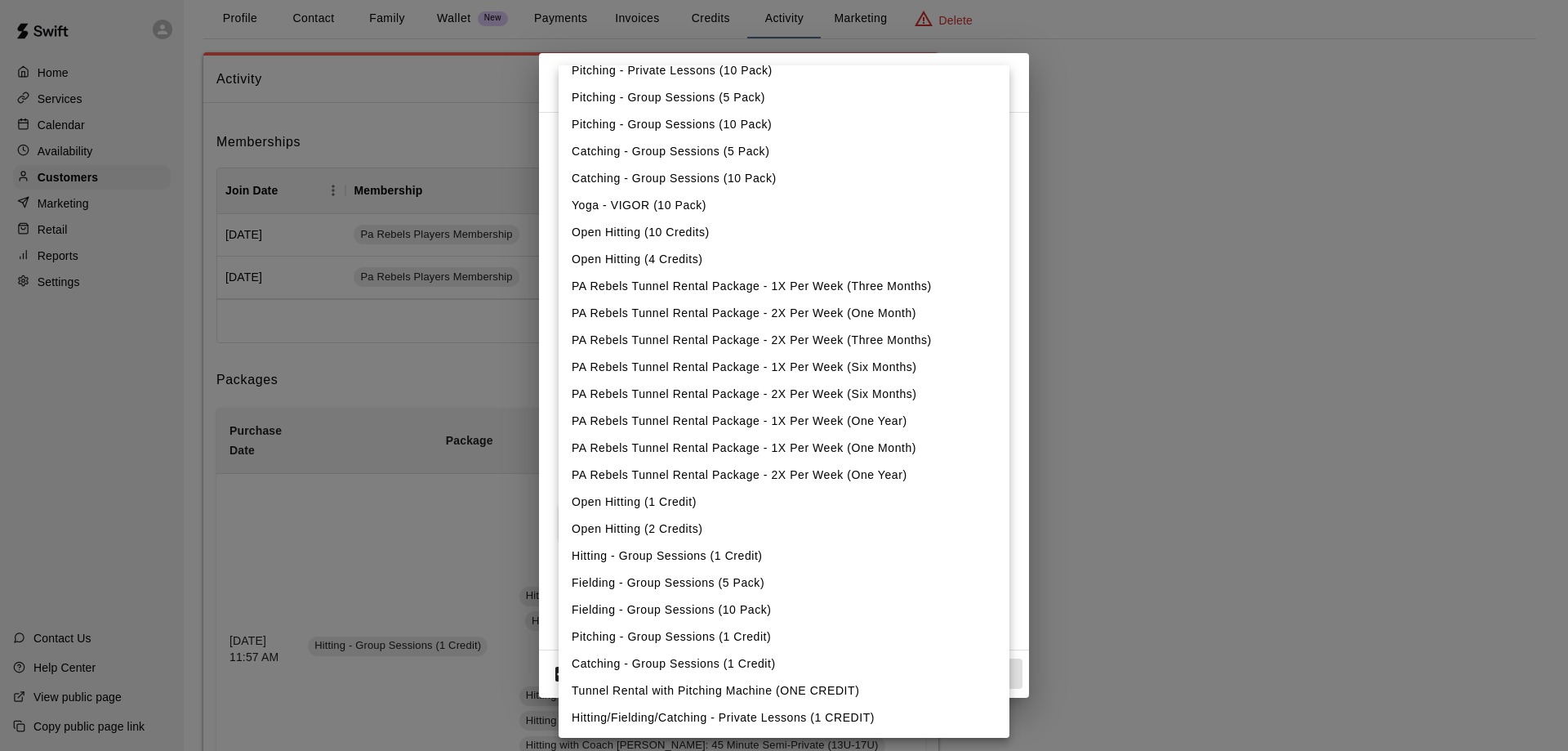
click at [718, 557] on li "Hitting - Group Sessions (1 Credit)" at bounding box center [784, 556] width 451 height 27
type input "**********"
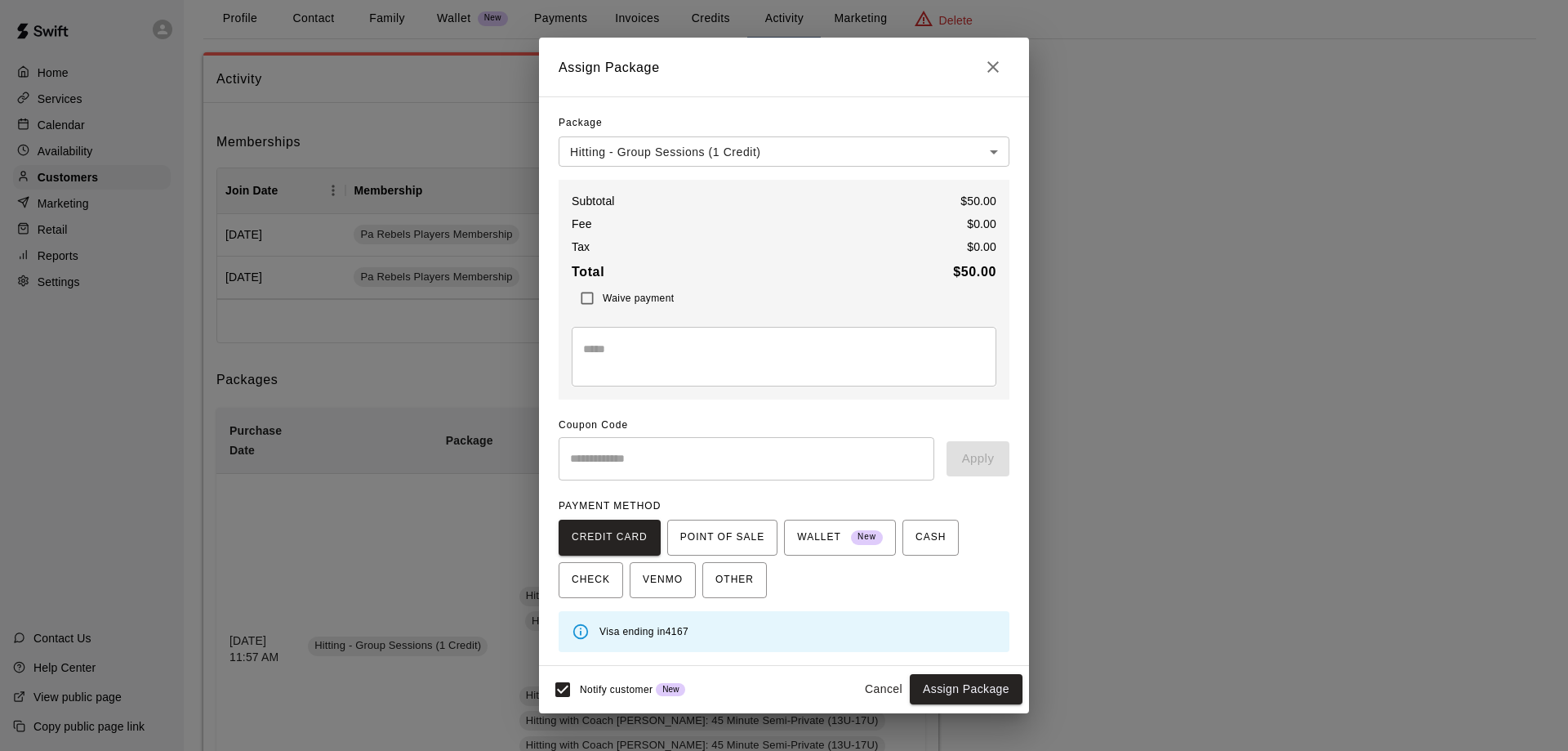
drag, startPoint x: 969, startPoint y: 694, endPoint x: 622, endPoint y: 363, distance: 479.6
click at [622, 363] on div "**********" at bounding box center [783, 374] width 490 height 675
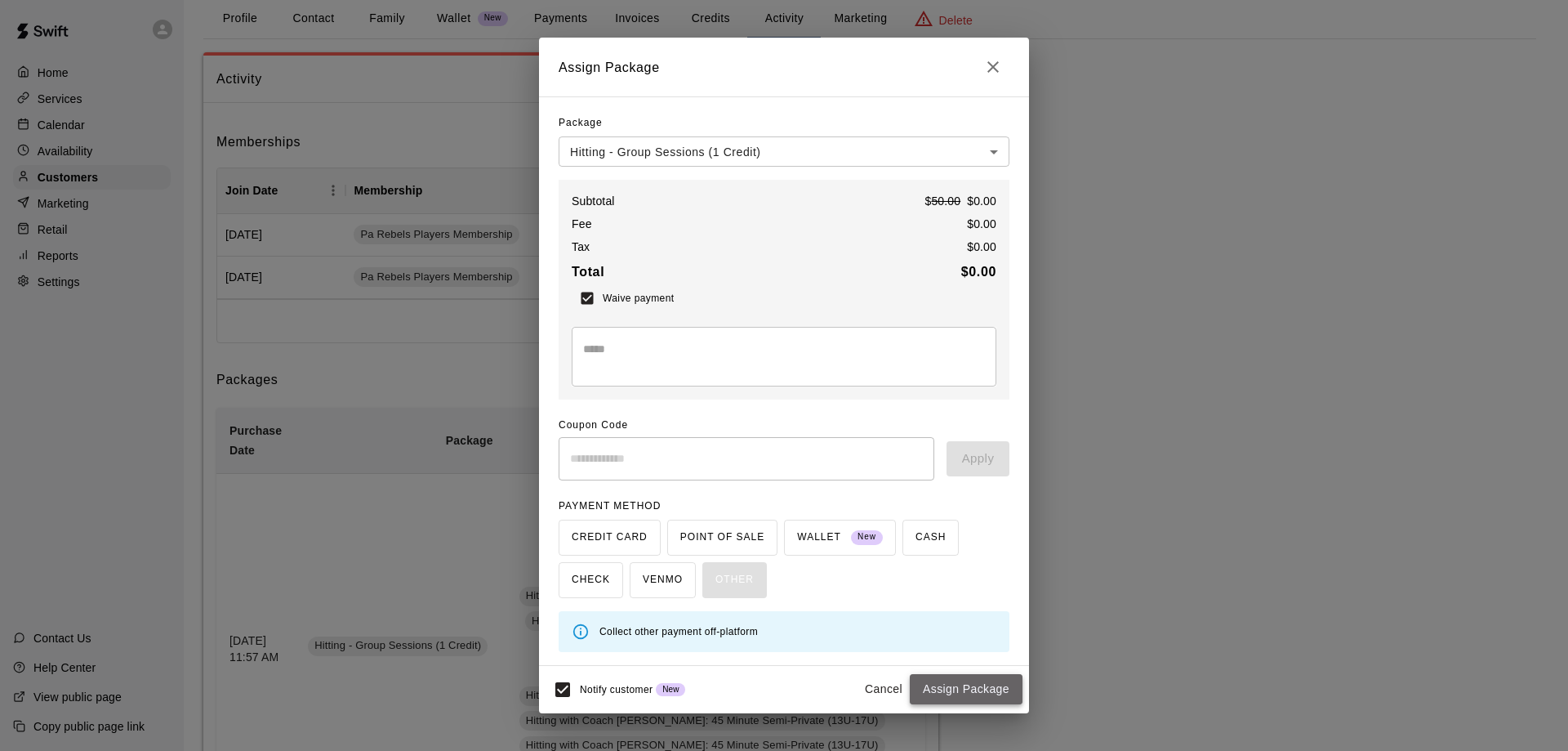
click at [973, 691] on button "Assign Package" at bounding box center [965, 689] width 113 height 30
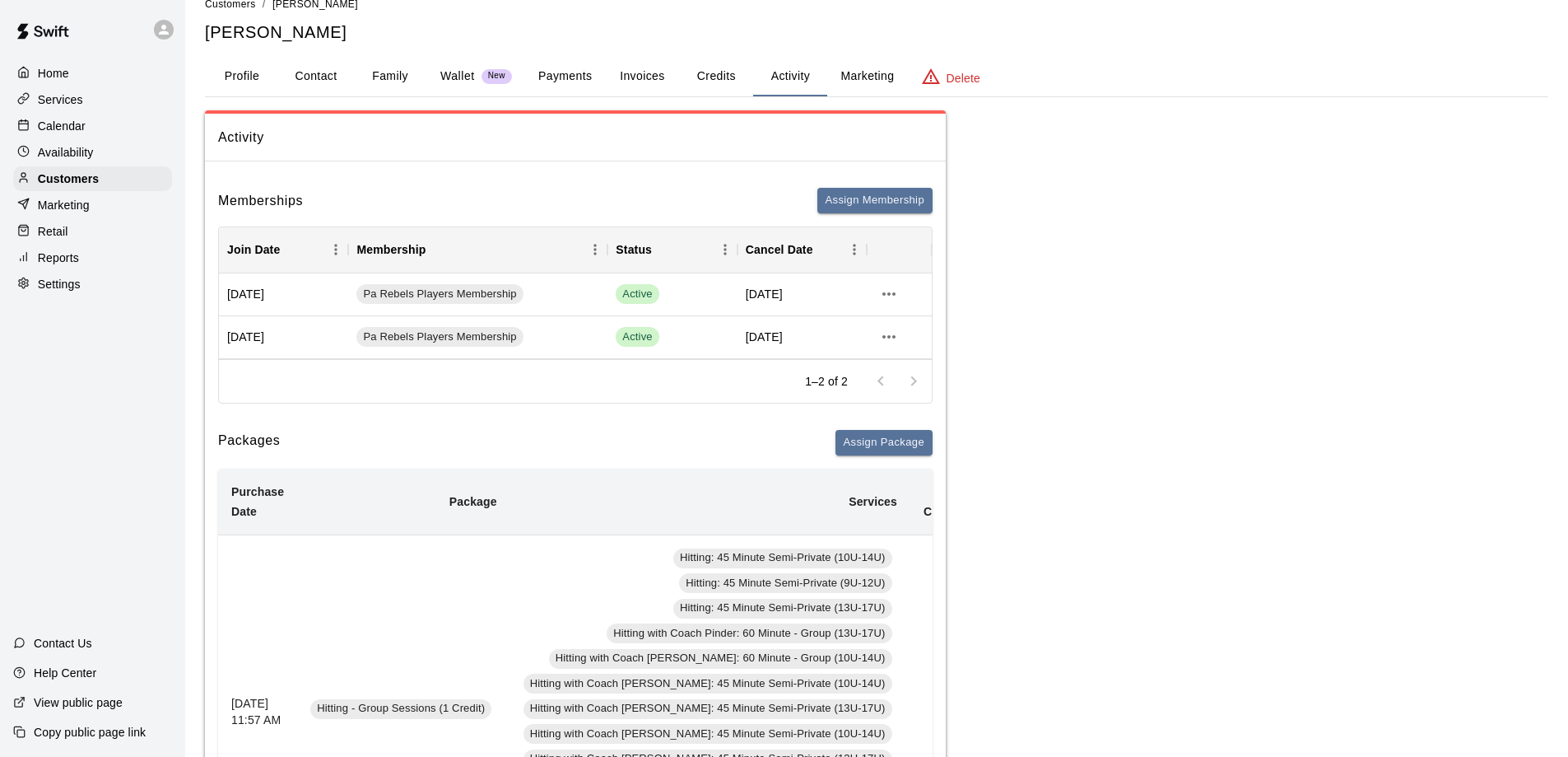
scroll to position [0, 0]
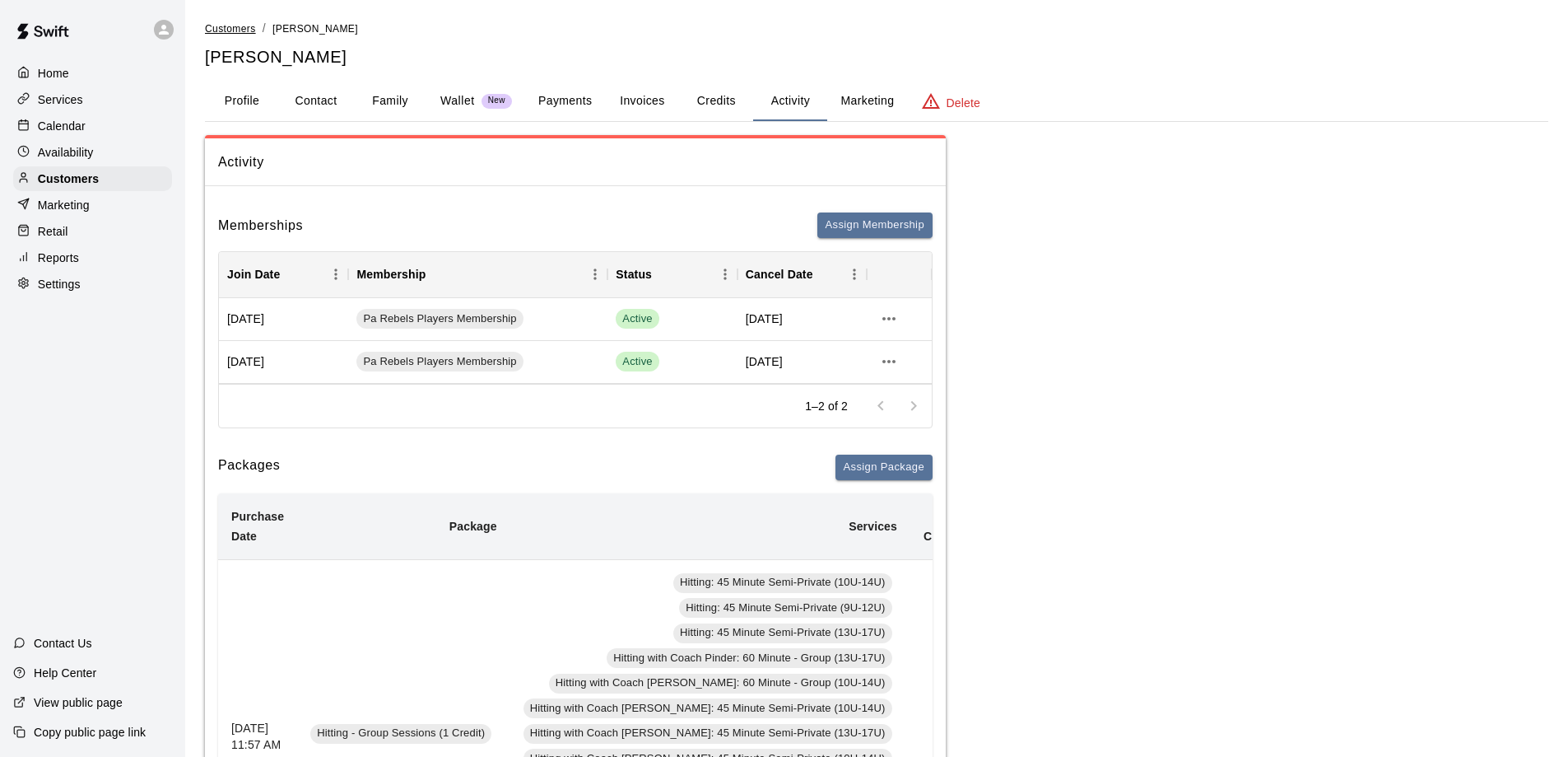
click at [234, 25] on span "Customers" at bounding box center [231, 29] width 51 height 11
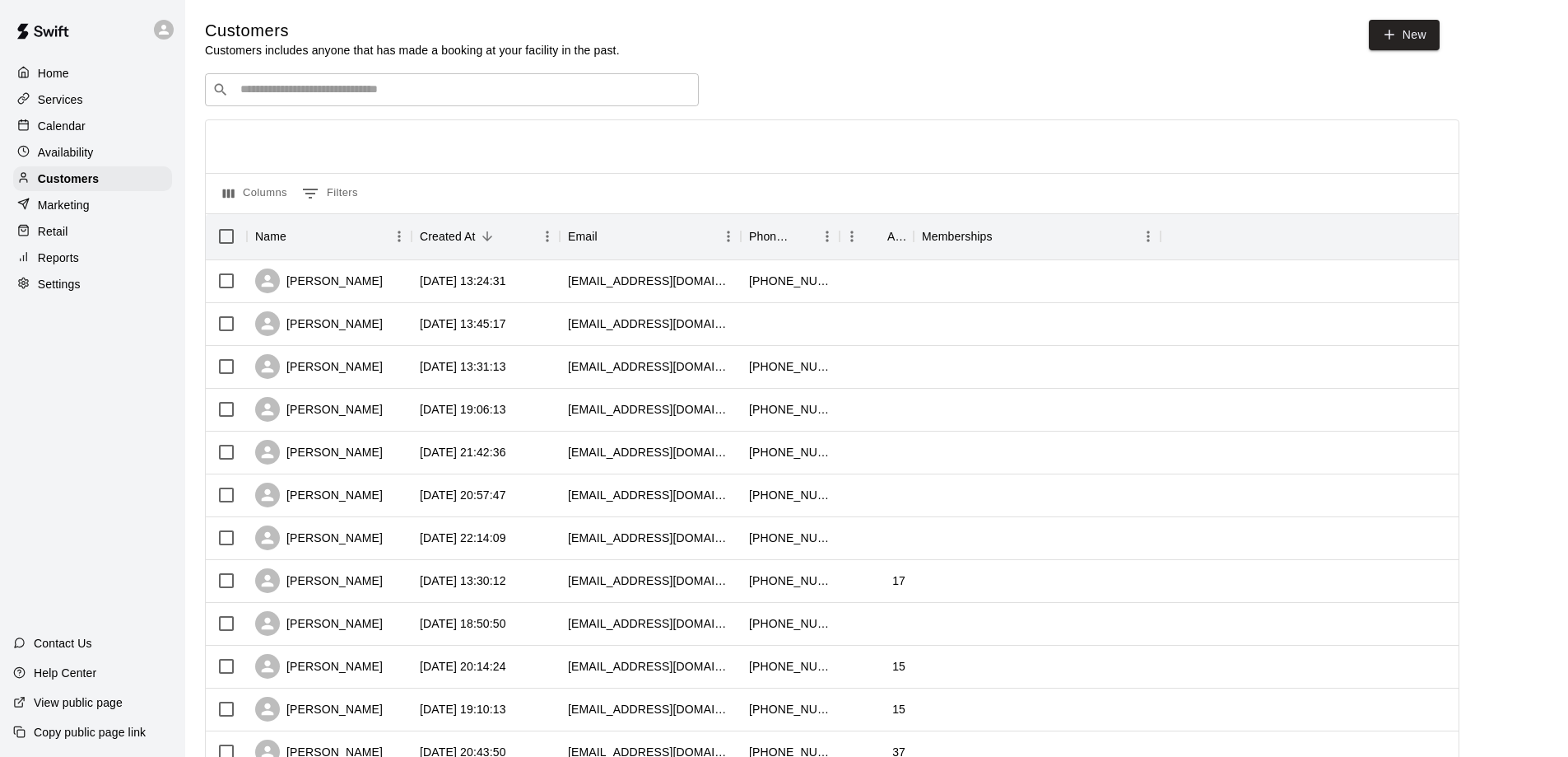
click at [315, 97] on input "Search customers by name or email" at bounding box center [463, 90] width 456 height 17
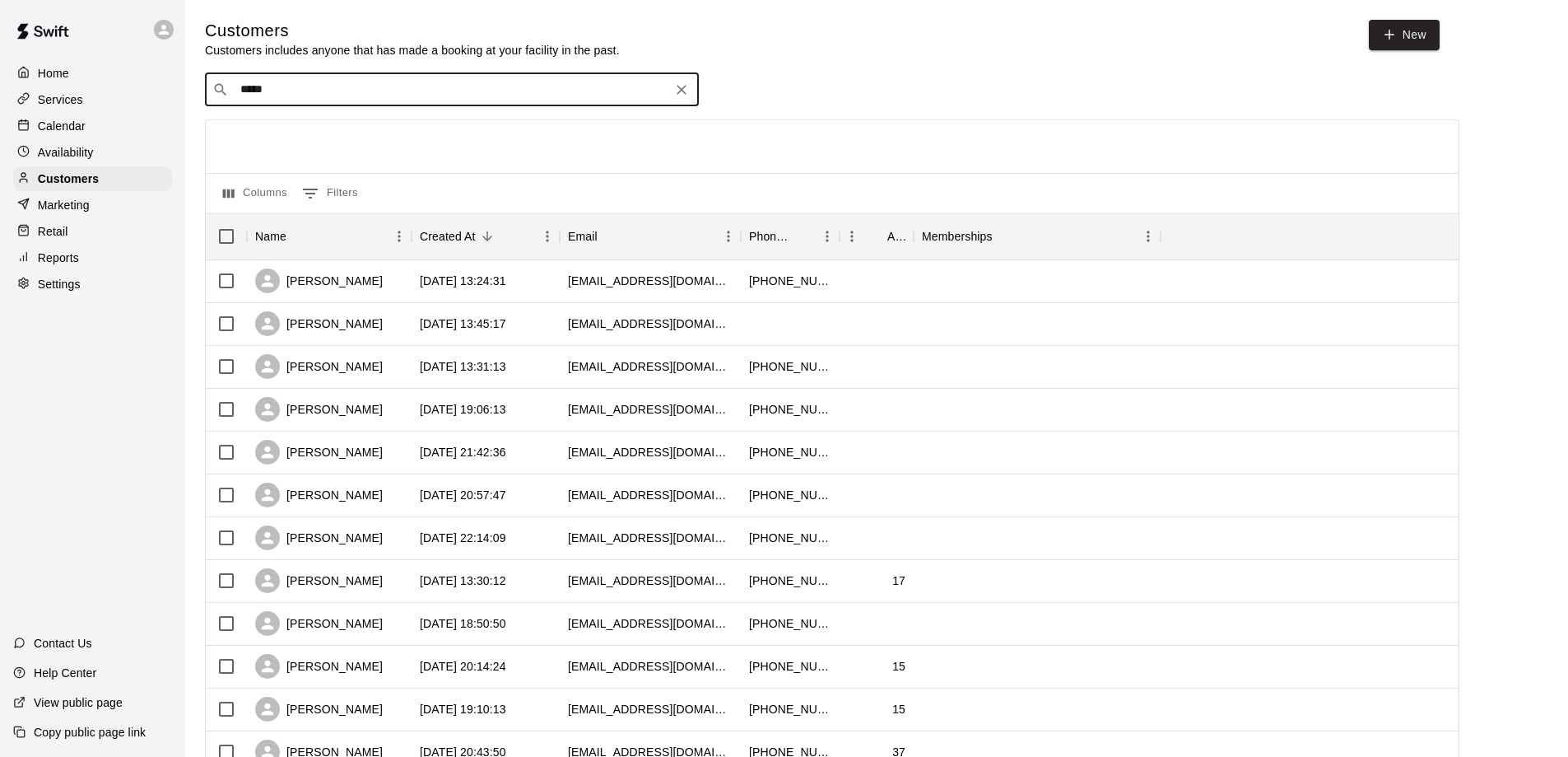
type input "******"
click at [281, 124] on p "[PERSON_NAME]" at bounding box center [301, 127] width 100 height 17
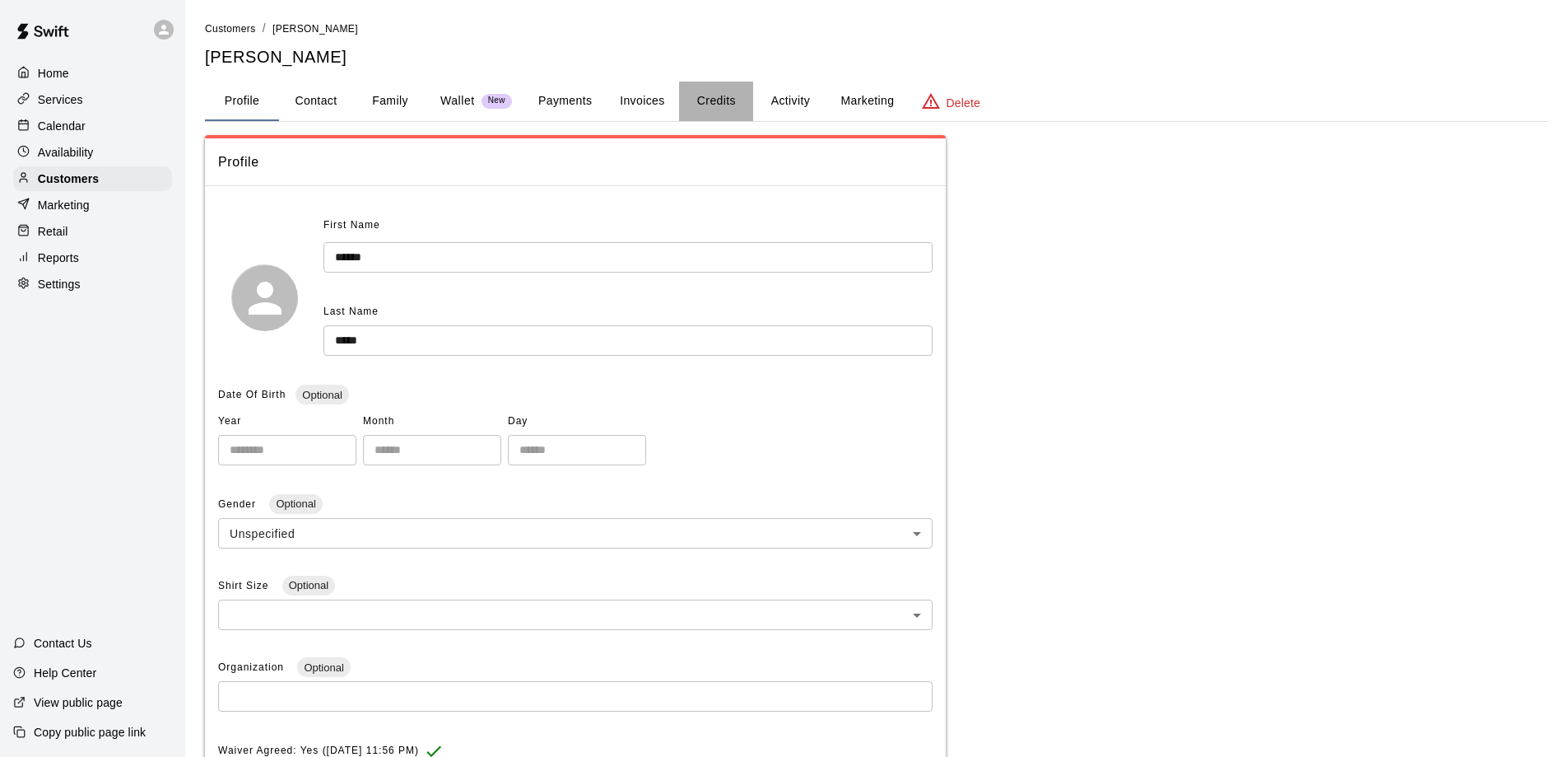
click at [705, 101] on button "Credits" at bounding box center [716, 101] width 74 height 39
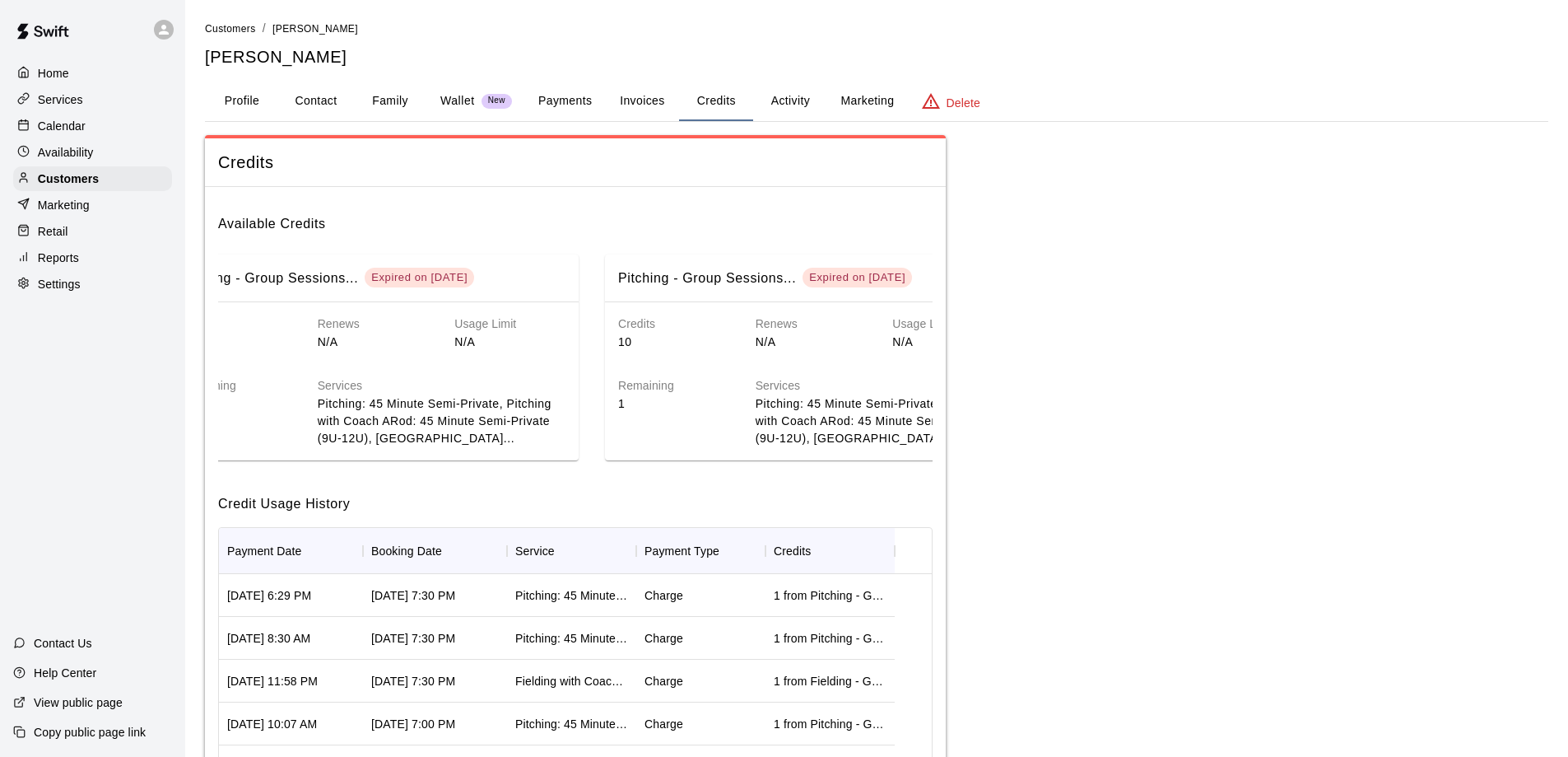
scroll to position [0, 487]
